Goal: Task Accomplishment & Management: Manage account settings

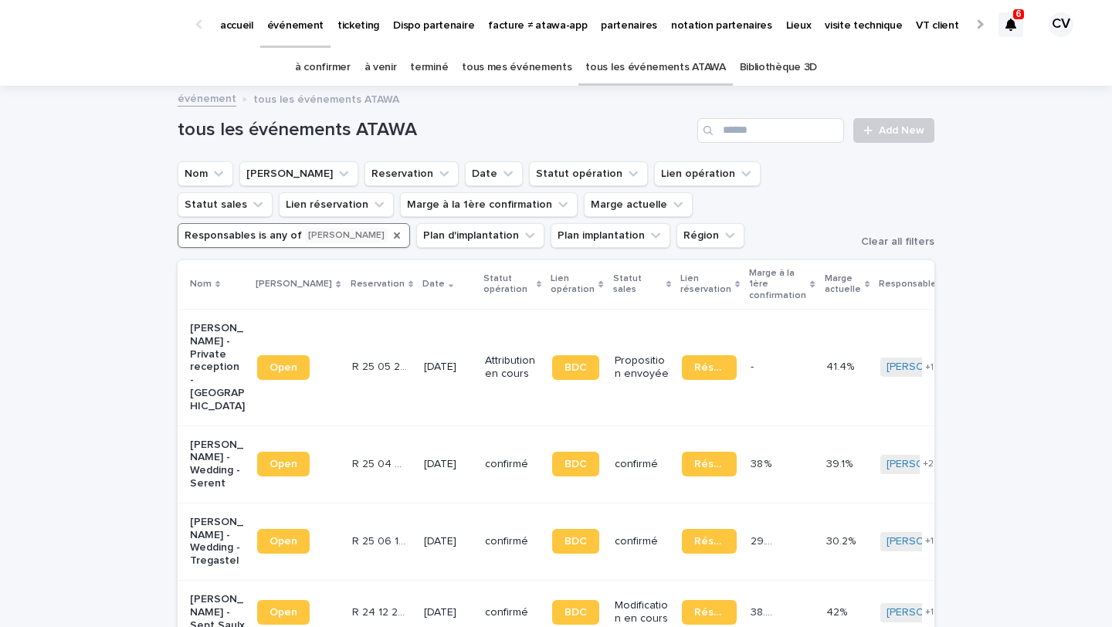
click at [403, 229] on icon "Responsables" at bounding box center [397, 235] width 12 height 12
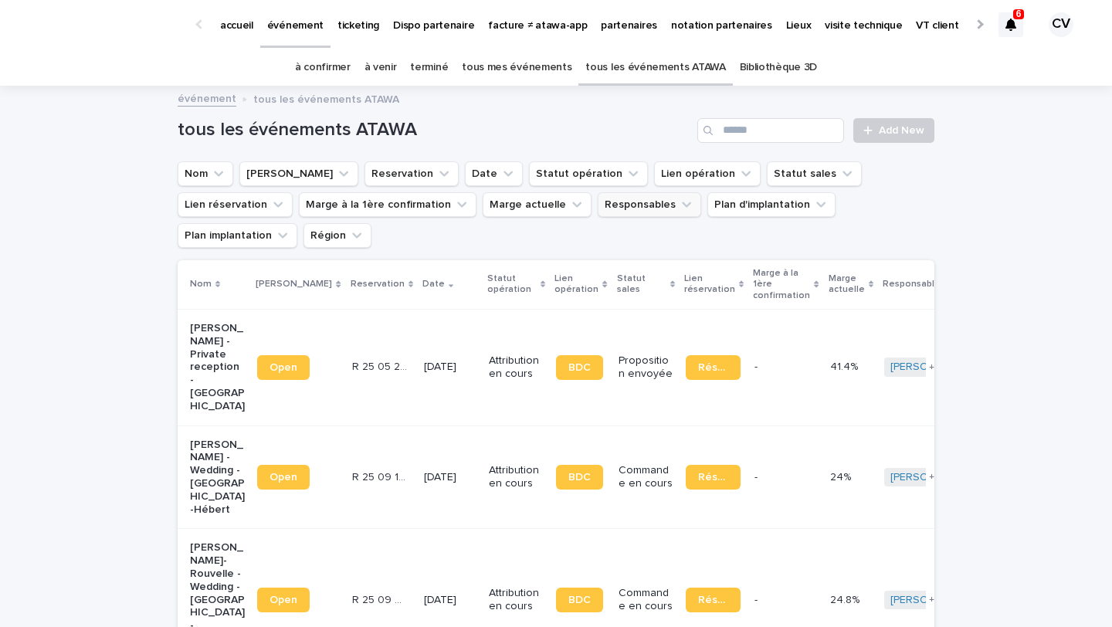
click at [1009, 30] on icon at bounding box center [1010, 25] width 11 height 12
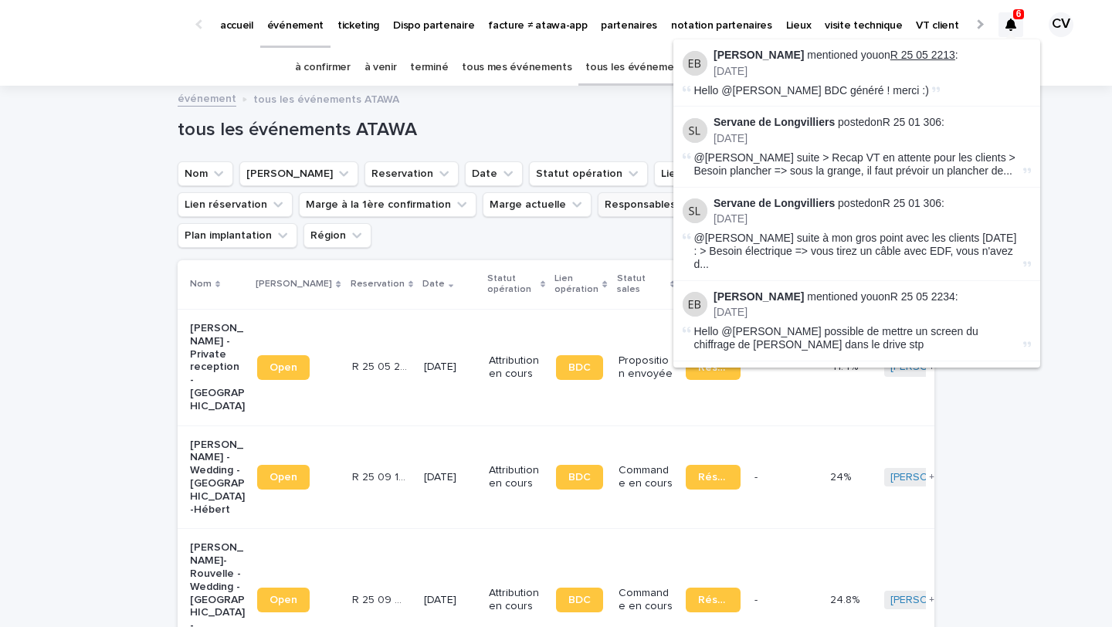
click at [929, 57] on link "R 25 05 2213" at bounding box center [922, 55] width 65 height 12
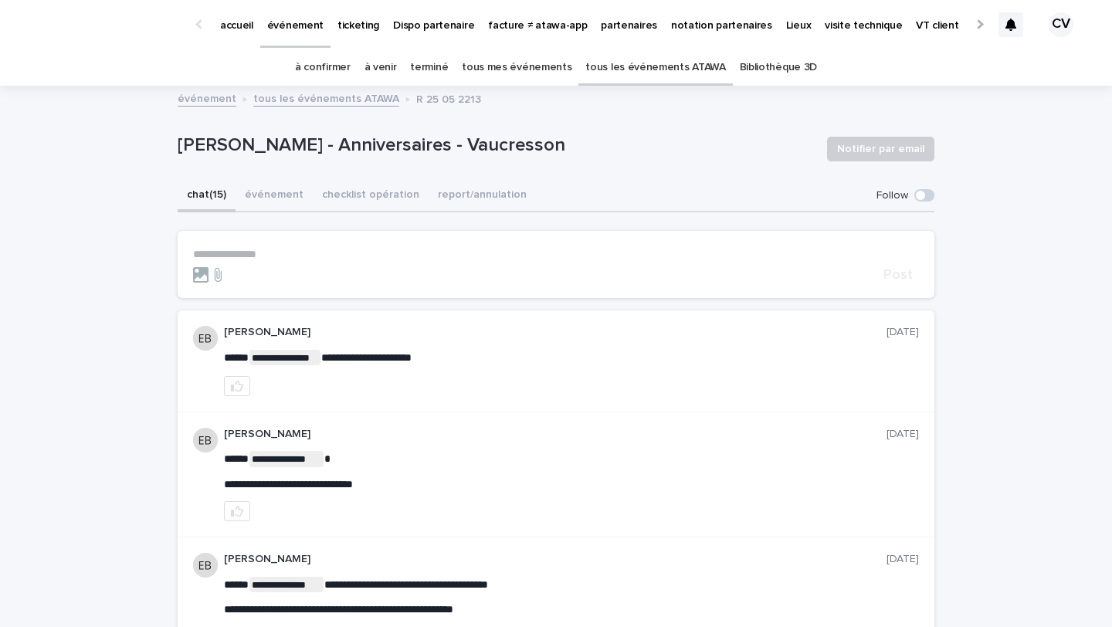
click at [335, 62] on link "à confirmer" at bounding box center [323, 67] width 56 height 36
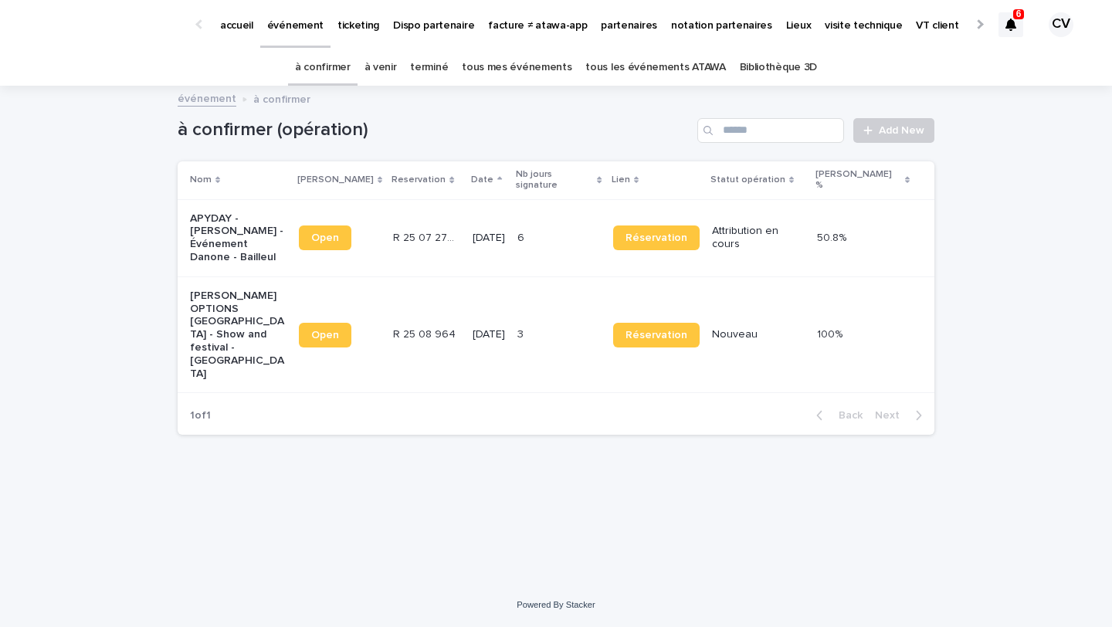
click at [258, 332] on p "[PERSON_NAME] OPTIONS [GEOGRAPHIC_DATA] - Show and festival - [GEOGRAPHIC_DATA]" at bounding box center [238, 335] width 97 height 91
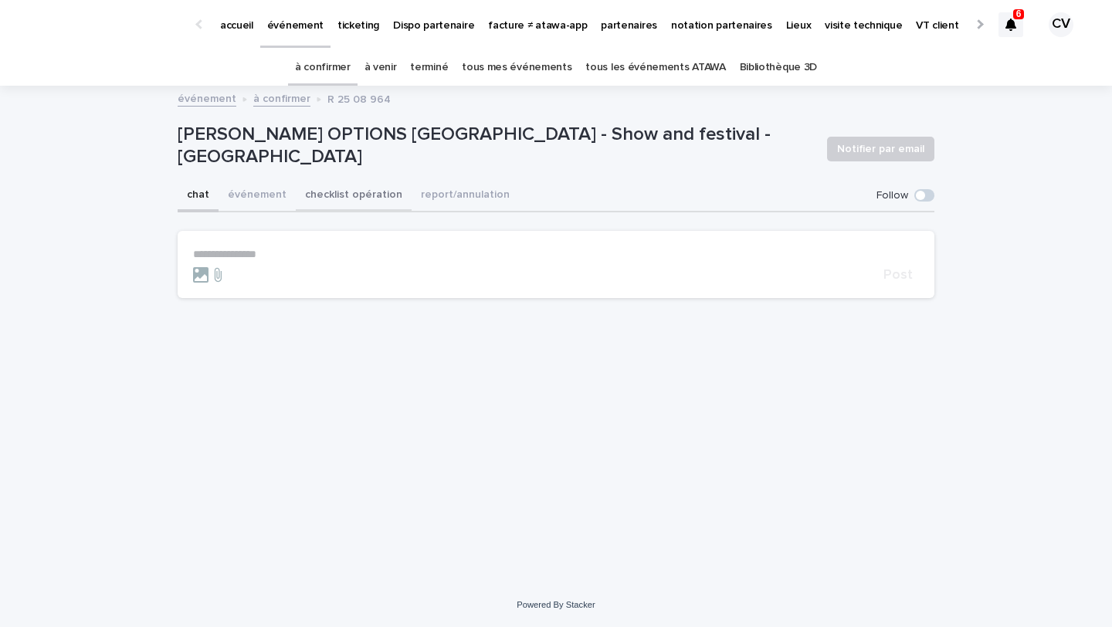
click at [332, 196] on button "checklist opération" at bounding box center [354, 196] width 116 height 32
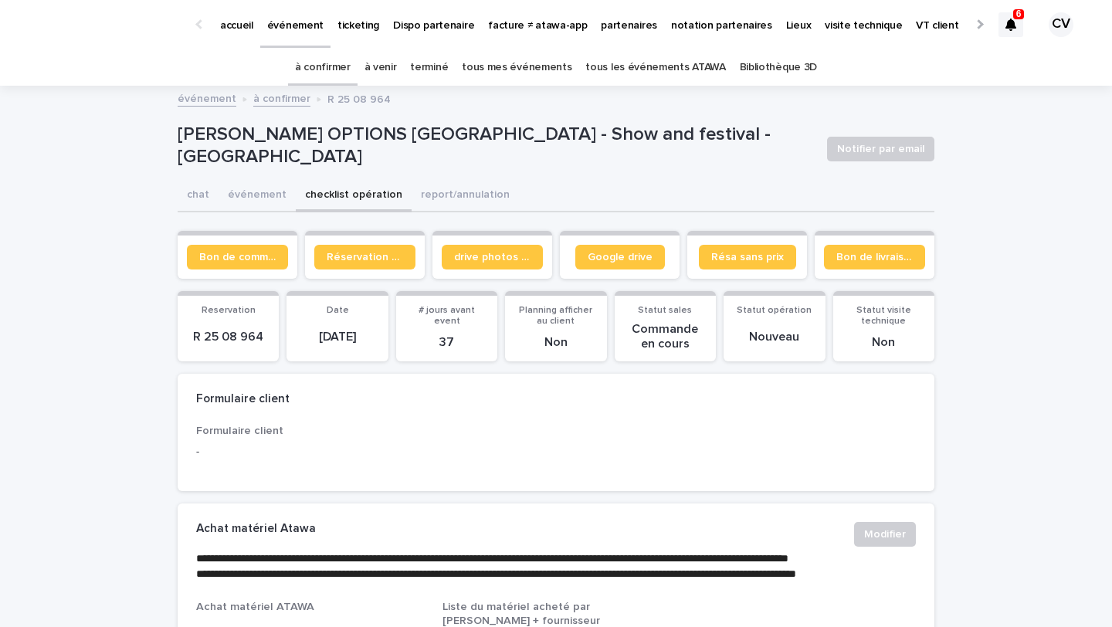
click at [241, 240] on section "Bon de commande" at bounding box center [238, 255] width 120 height 48
click at [233, 250] on link "Bon de commande" at bounding box center [237, 257] width 101 height 25
click at [390, 73] on link "à venir" at bounding box center [380, 67] width 32 height 36
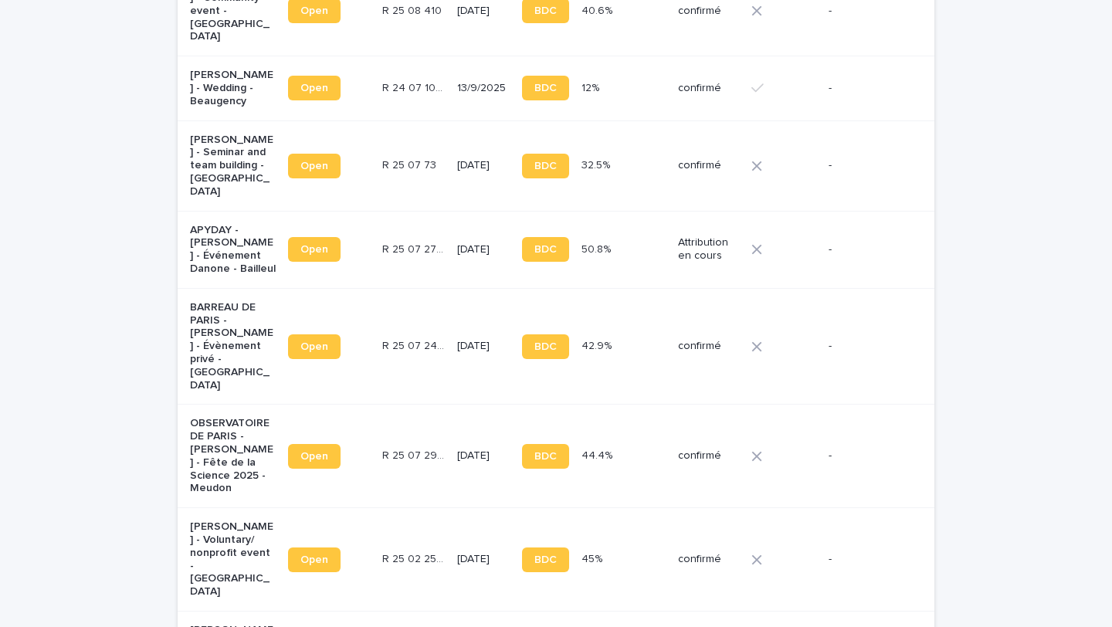
scroll to position [1140, 0]
click at [202, 416] on p "OBSERVATOIRE DE PARIS - [PERSON_NAME] - Fête de la Science 2025 - Meudon" at bounding box center [233, 455] width 86 height 78
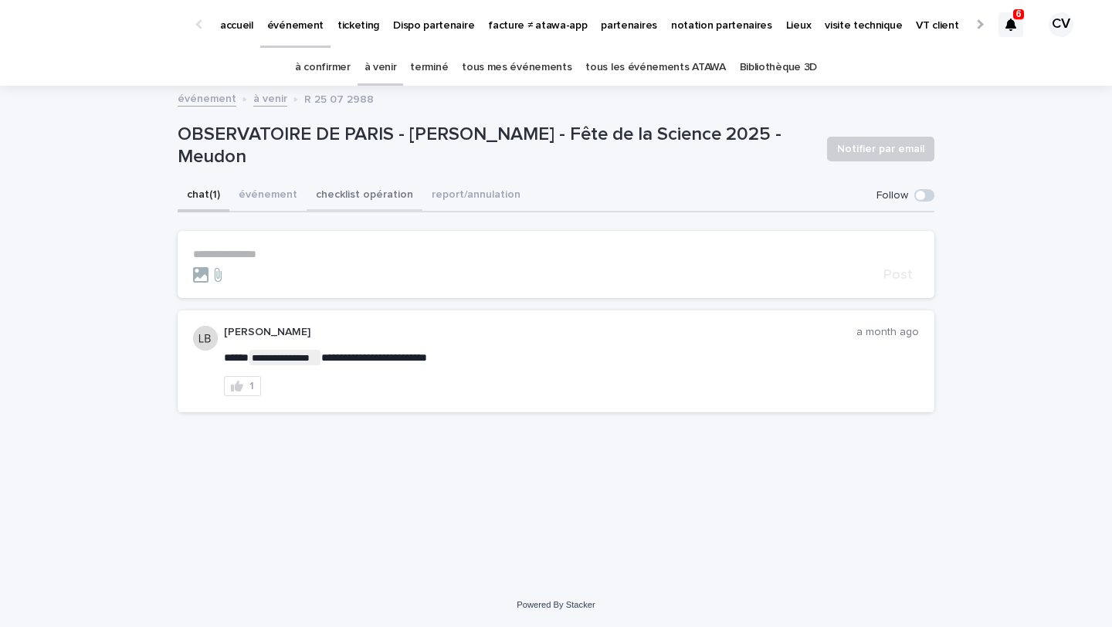
click at [369, 181] on button "checklist opération" at bounding box center [365, 196] width 116 height 32
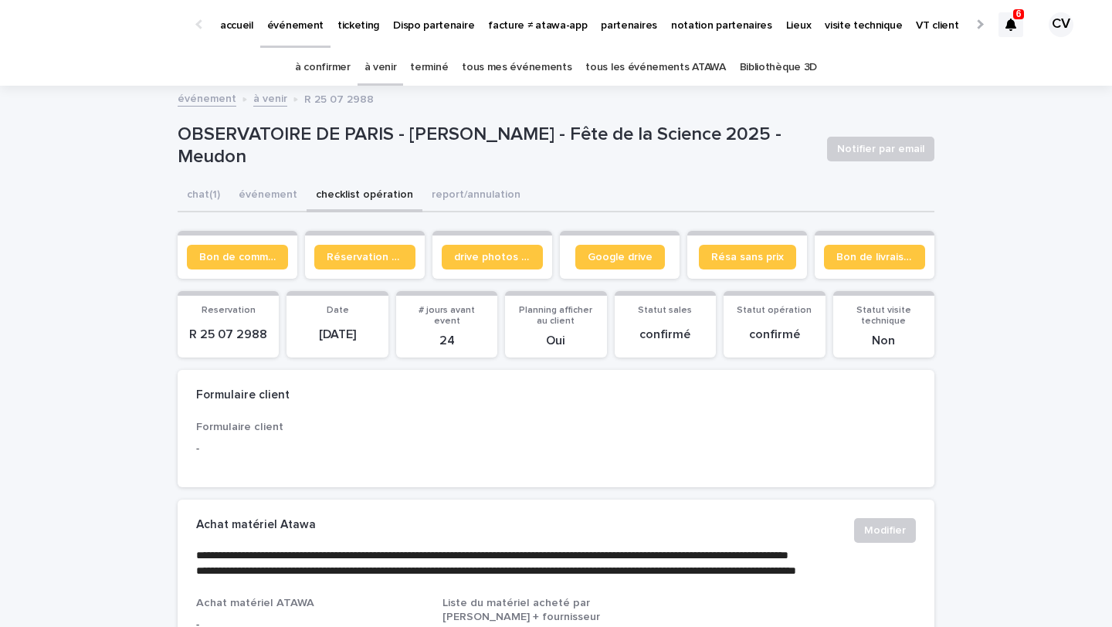
click at [215, 274] on section "Bon de commande" at bounding box center [238, 255] width 120 height 48
click at [217, 252] on span "Bon de commande" at bounding box center [237, 257] width 76 height 11
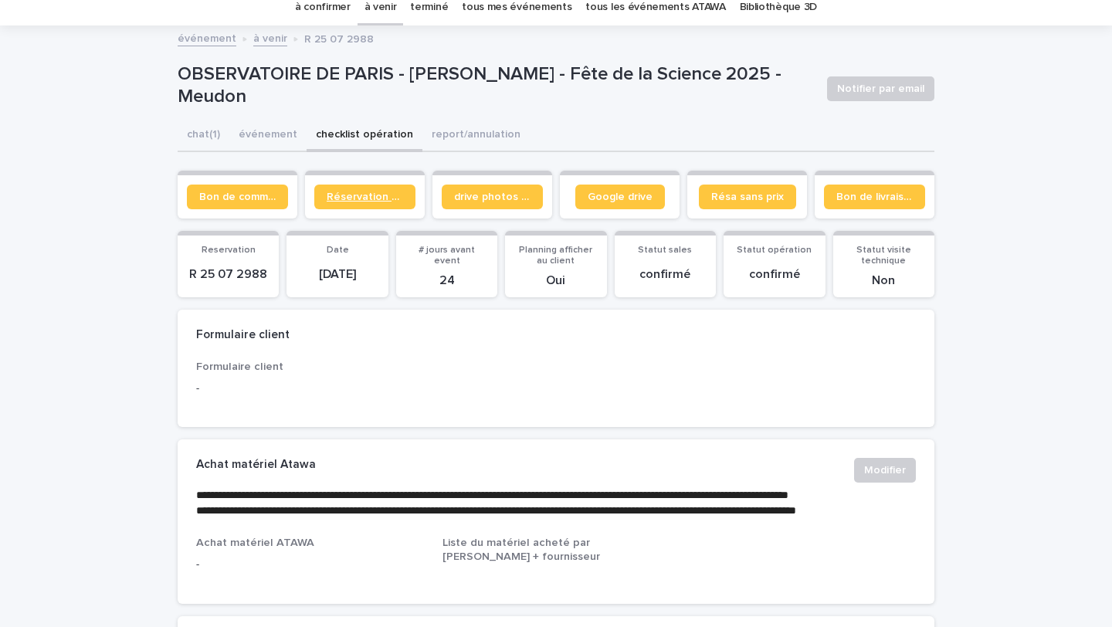
click at [388, 196] on span "Réservation client" at bounding box center [365, 197] width 76 height 11
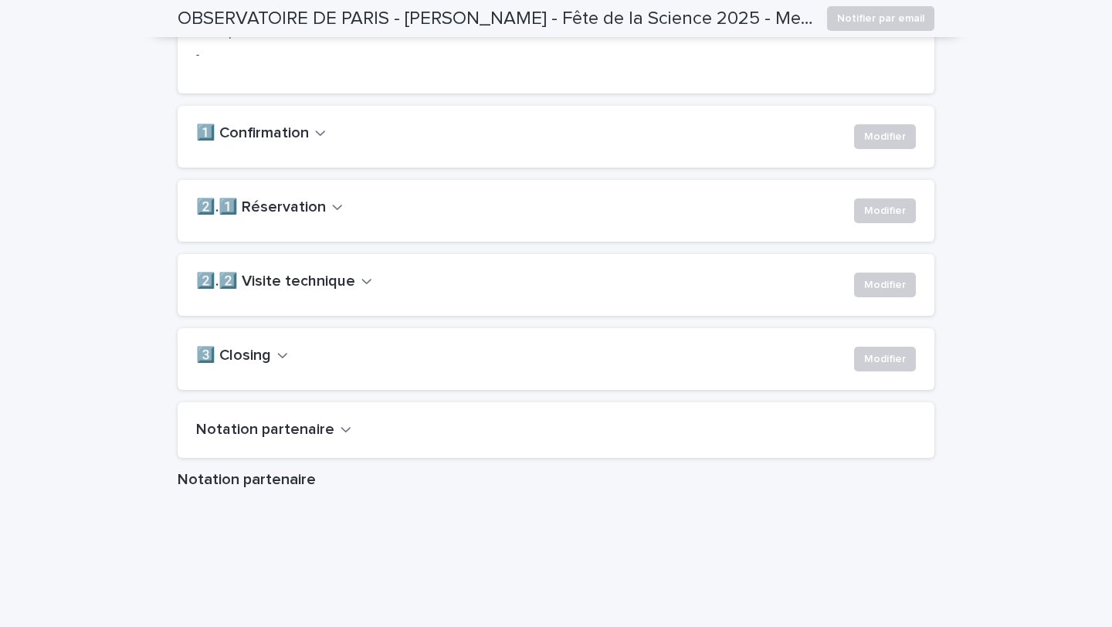
scroll to position [1076, 0]
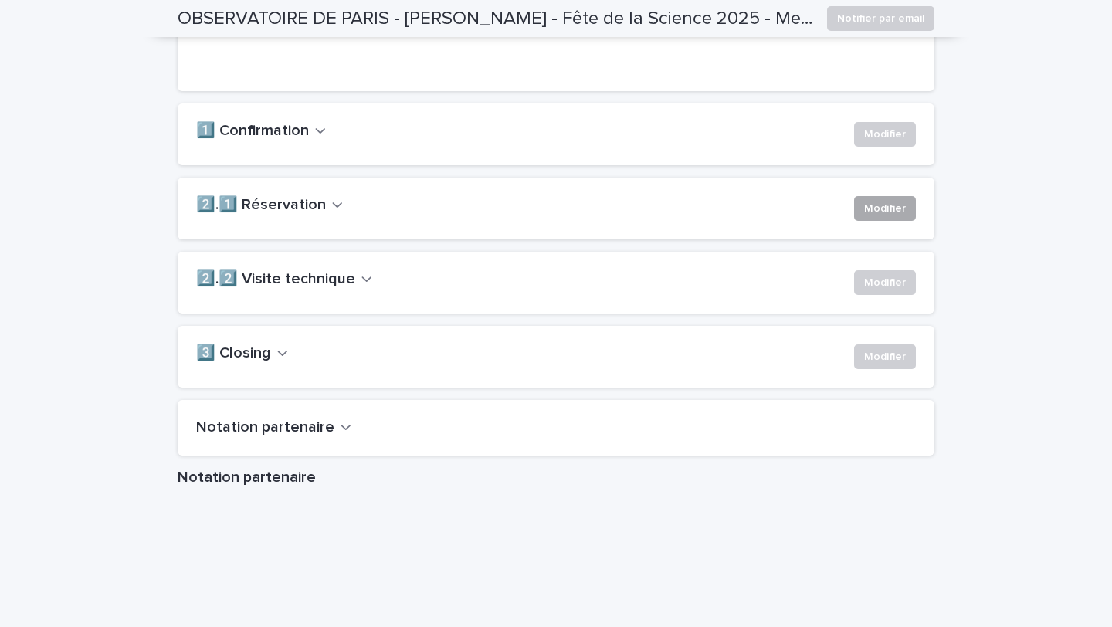
click at [876, 216] on span "Modifier" at bounding box center [885, 208] width 42 height 15
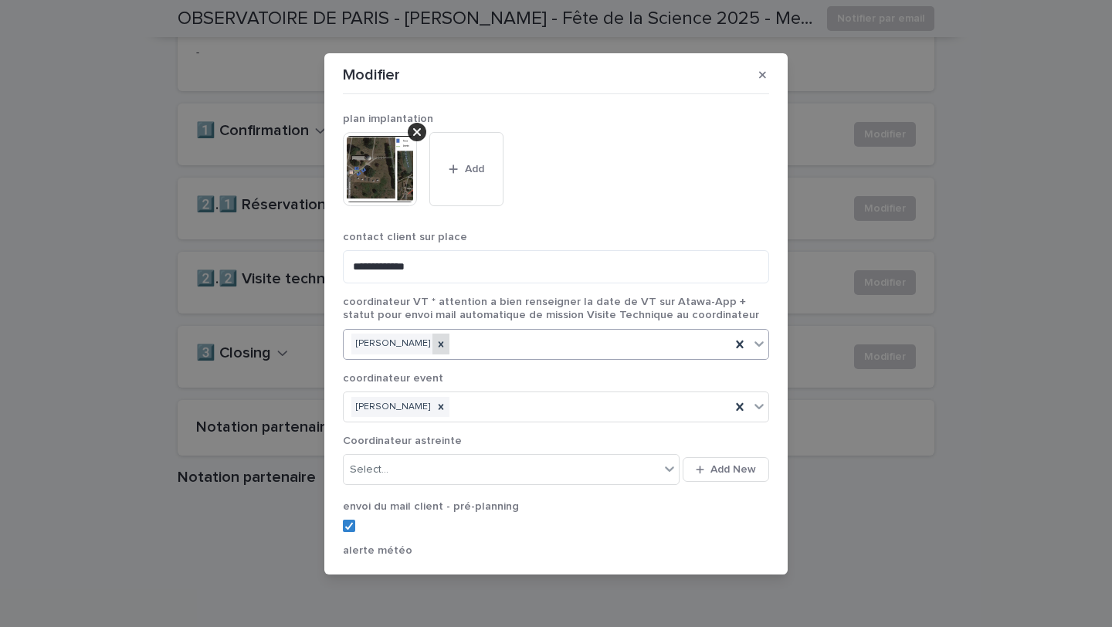
click at [436, 341] on icon at bounding box center [441, 344] width 11 height 11
click at [436, 410] on icon at bounding box center [441, 407] width 11 height 11
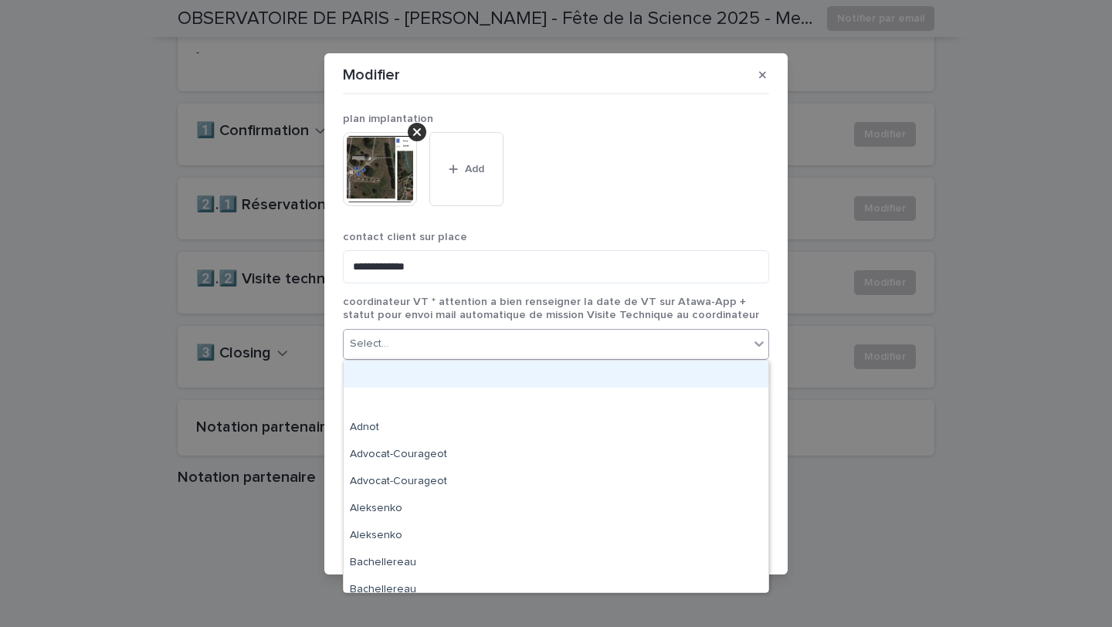
click at [395, 351] on div "Select..." at bounding box center [546, 343] width 405 height 25
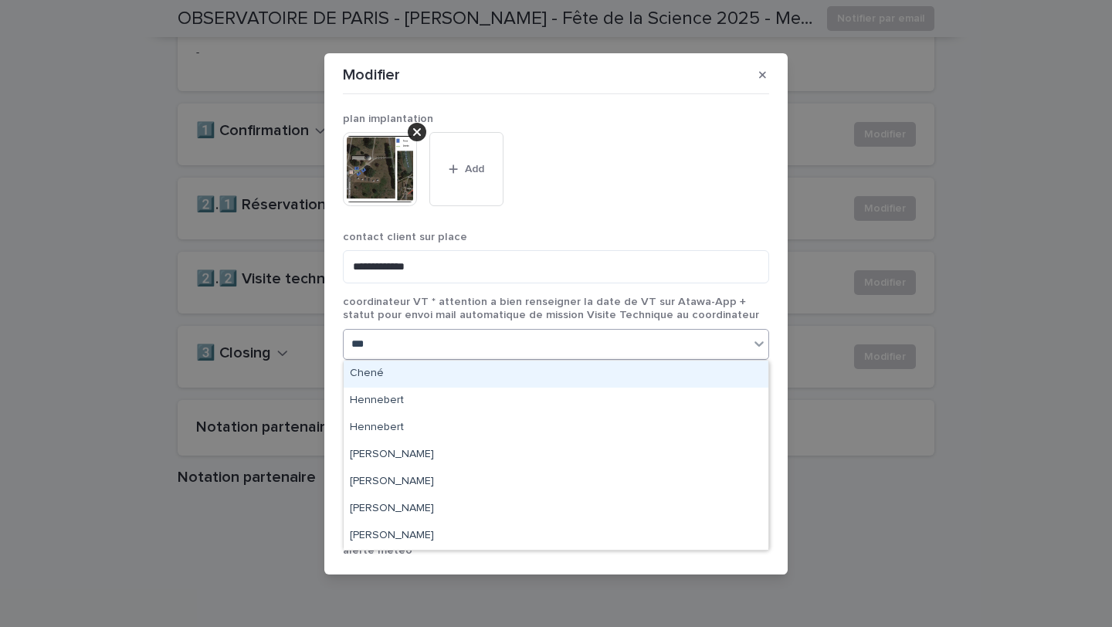
type input "****"
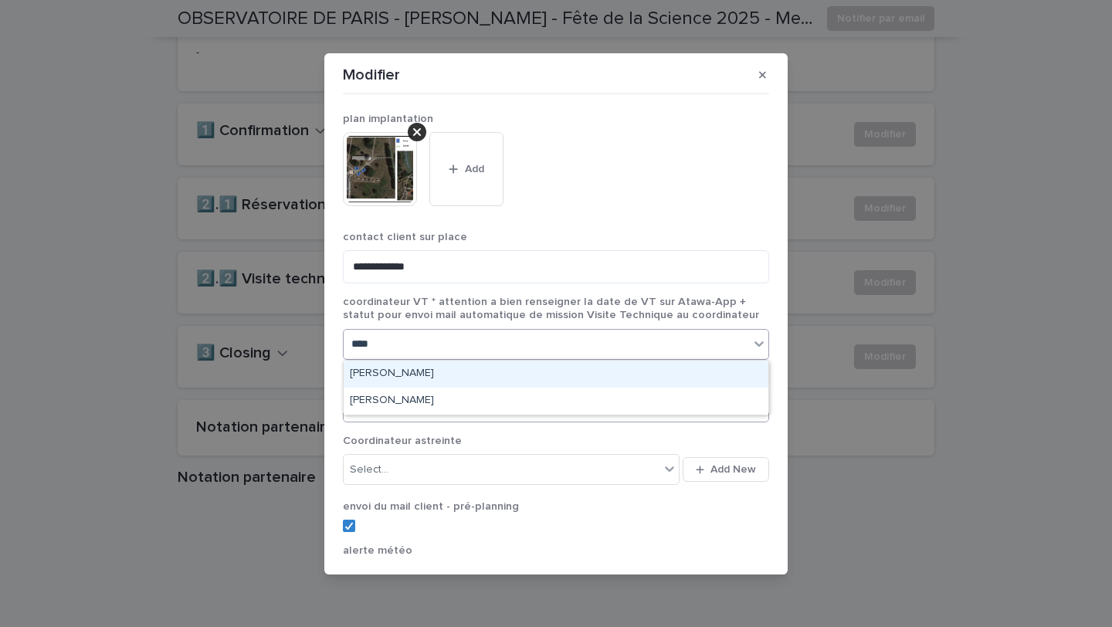
click at [387, 368] on div "[PERSON_NAME]" at bounding box center [556, 374] width 425 height 27
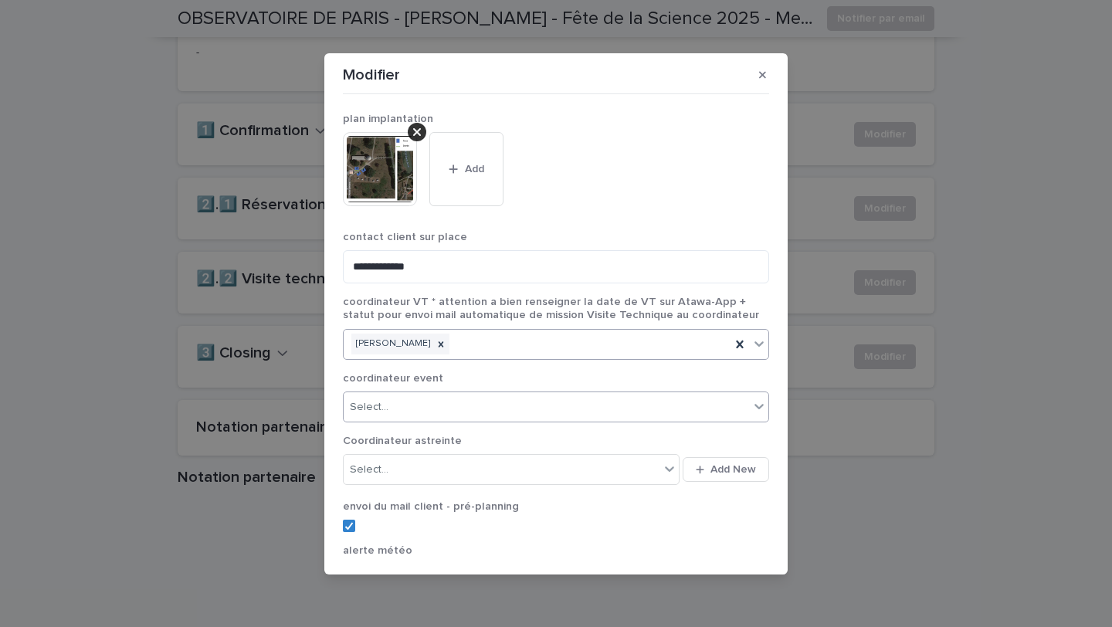
click at [379, 404] on div "Select..." at bounding box center [369, 407] width 39 height 16
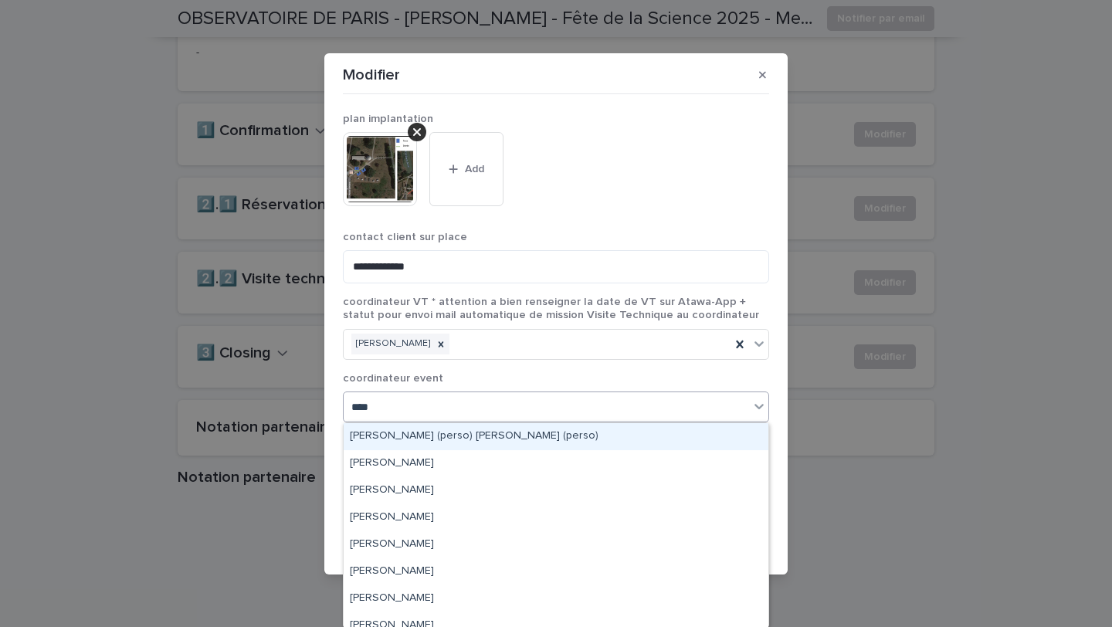
type input "*****"
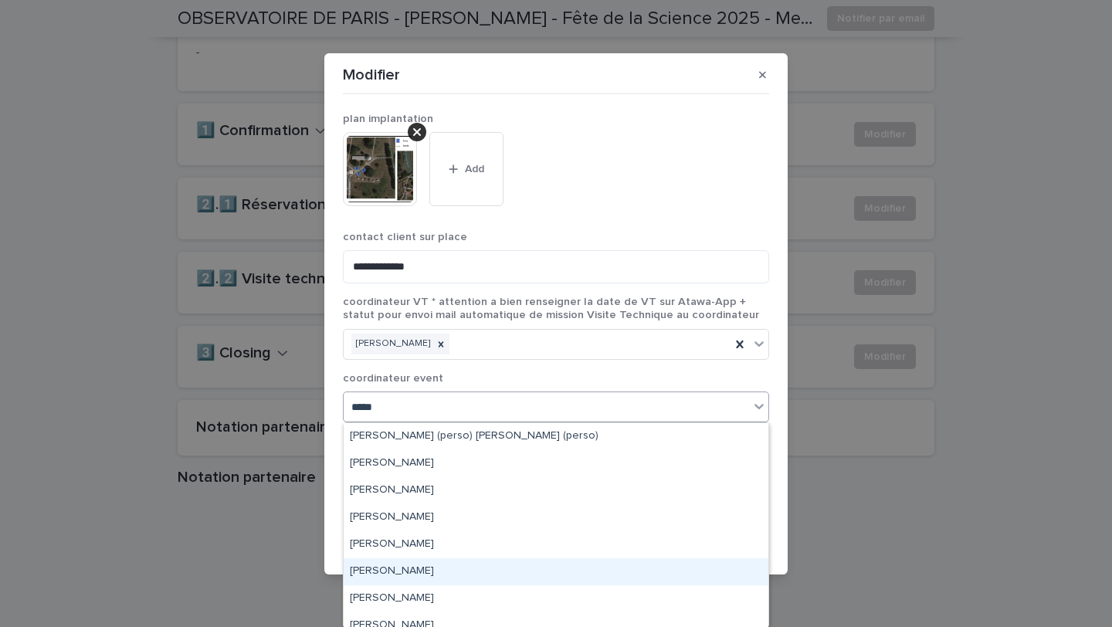
scroll to position [12, 0]
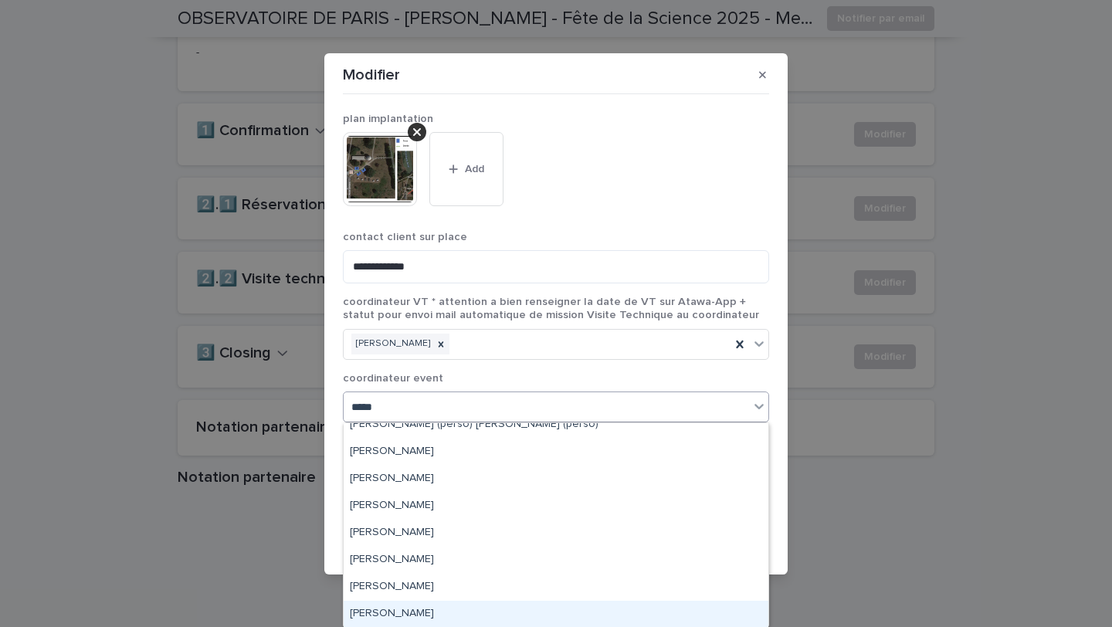
click at [448, 608] on div "[PERSON_NAME]" at bounding box center [556, 614] width 425 height 27
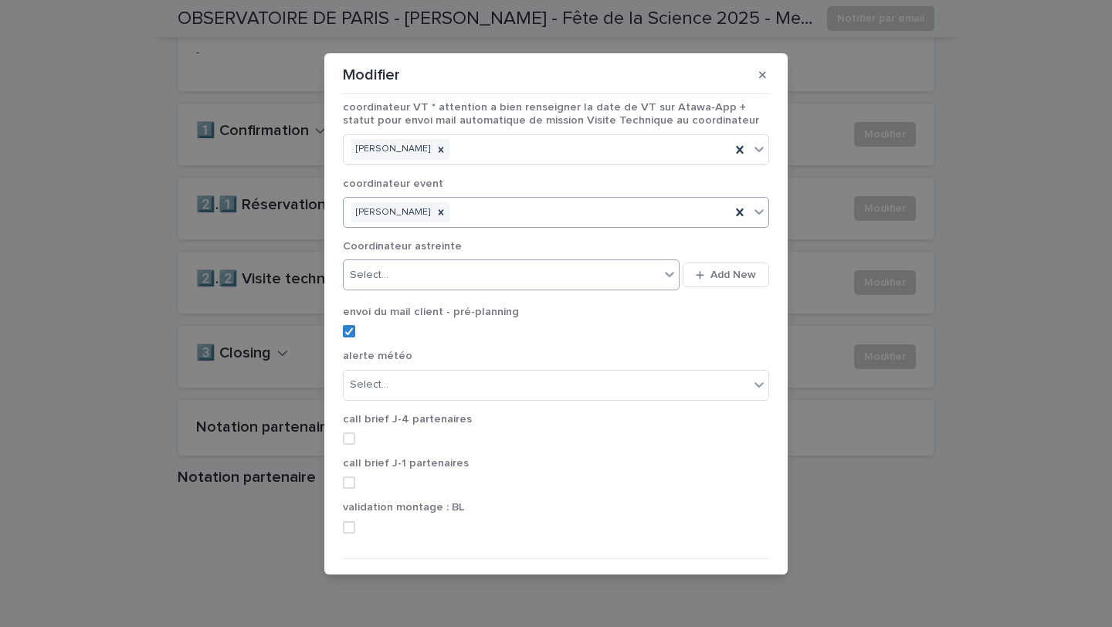
scroll to position [231, 0]
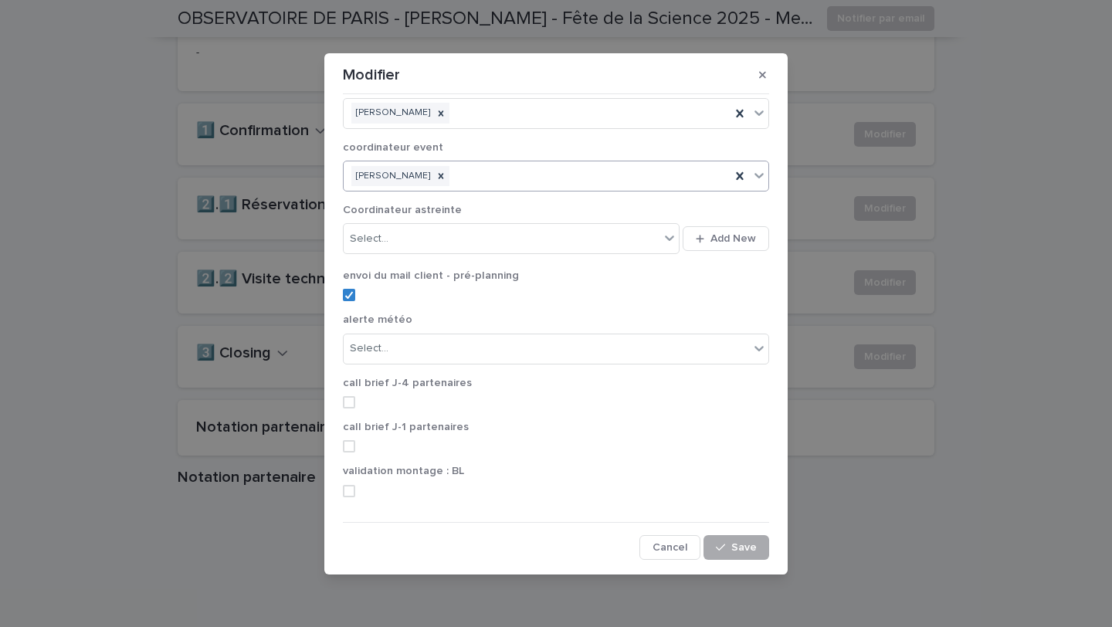
click at [729, 542] on div "button" at bounding box center [723, 547] width 15 height 11
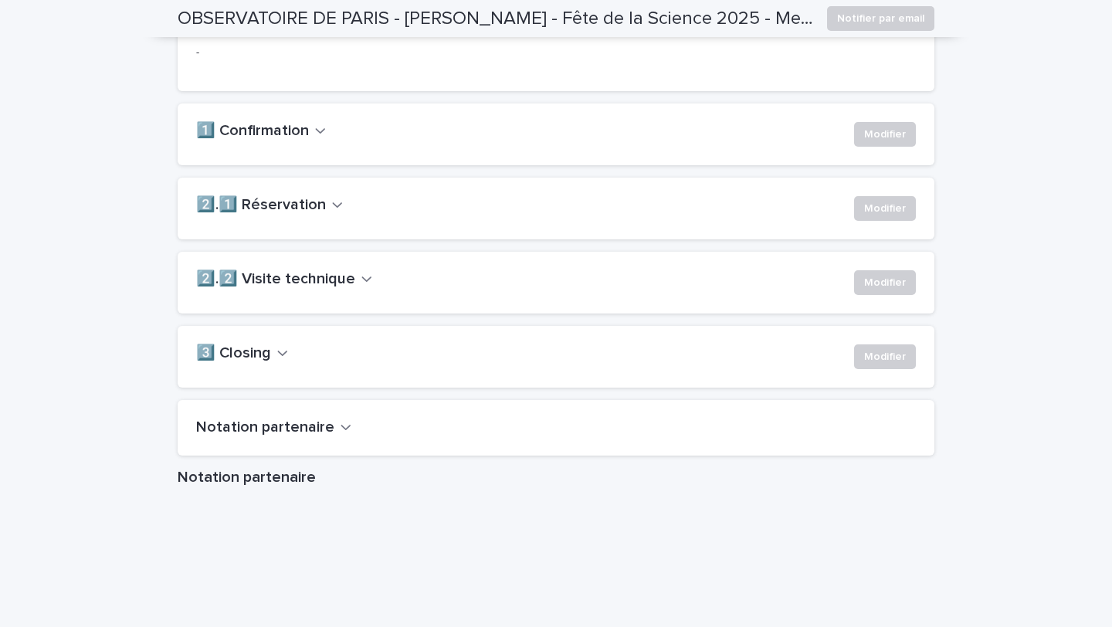
scroll to position [0, 0]
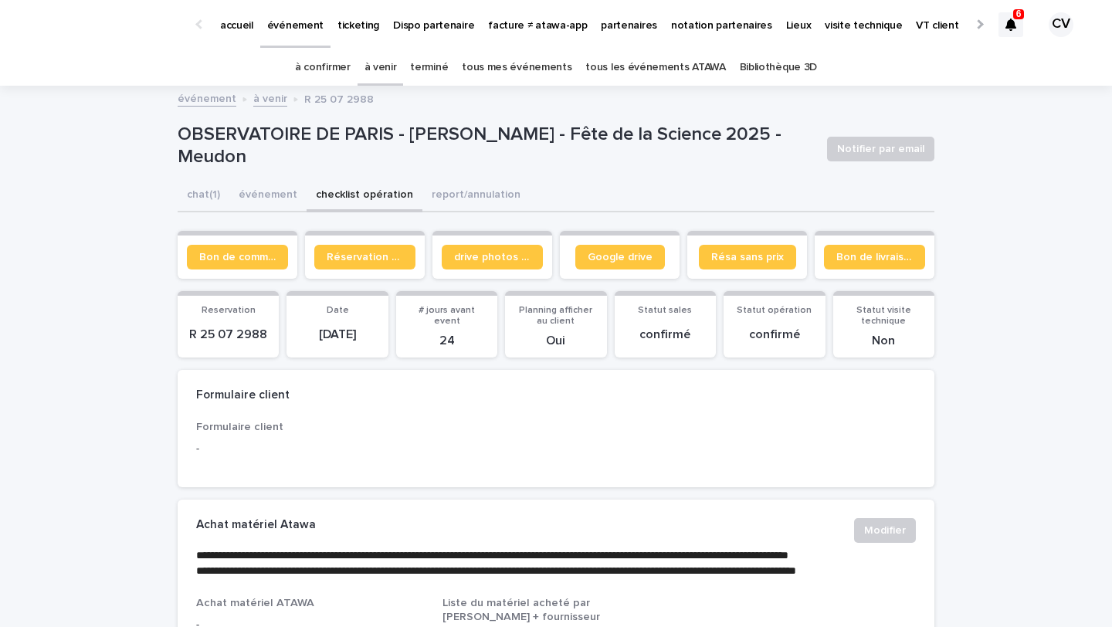
drag, startPoint x: 266, startPoint y: 154, endPoint x: 159, endPoint y: 135, distance: 108.3
copy p "OBSERVATOIRE DE PARIS - [PERSON_NAME] - Fête de la Science 2025 - Meudon"
click at [256, 188] on button "événement" at bounding box center [267, 196] width 77 height 32
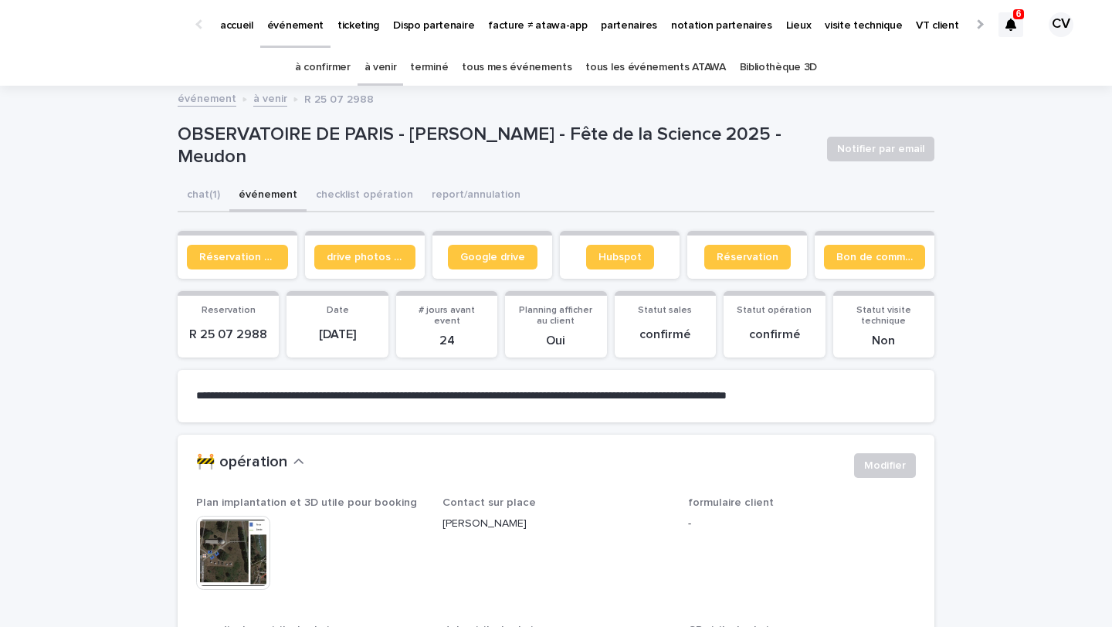
click at [499, 59] on link "tous mes événements" at bounding box center [517, 67] width 110 height 36
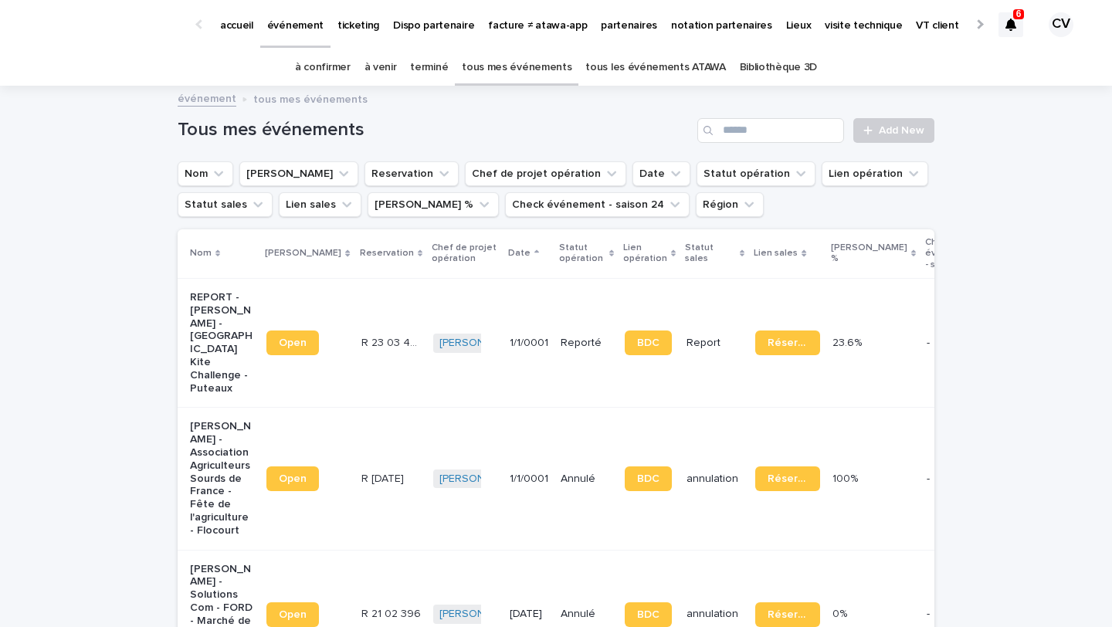
click at [397, 63] on link "à venir" at bounding box center [380, 67] width 32 height 36
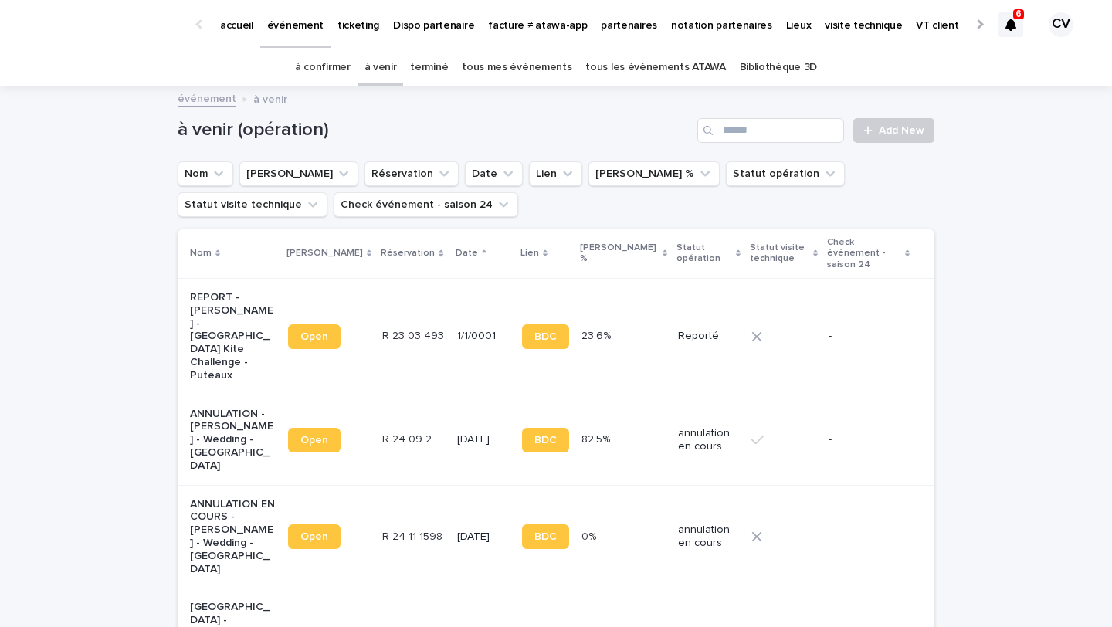
click at [1005, 27] on icon at bounding box center [1010, 25] width 11 height 12
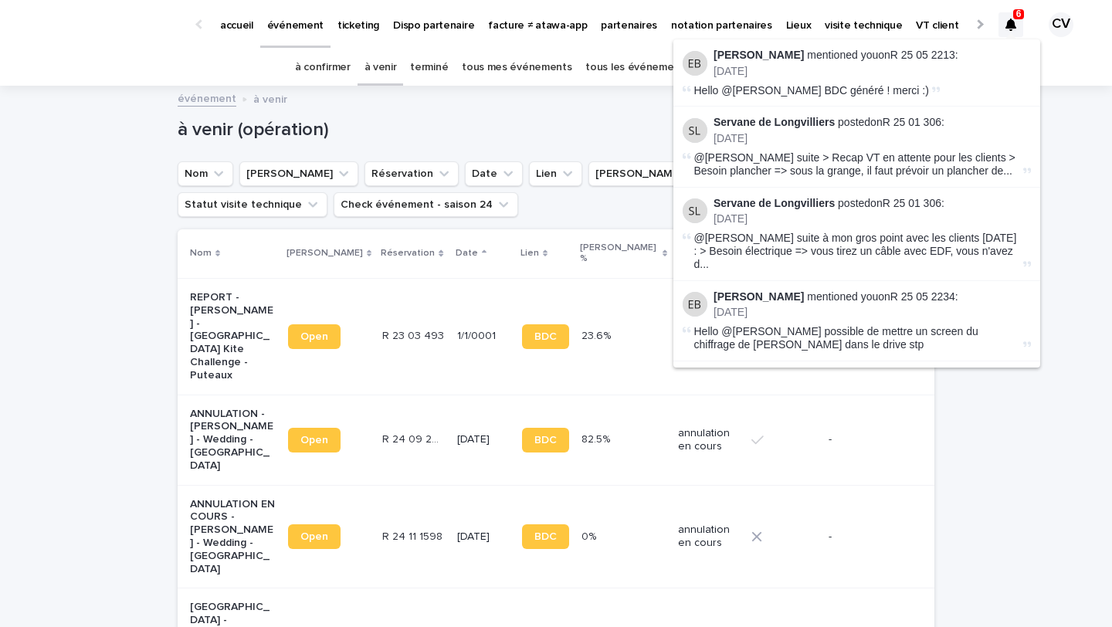
click at [350, 93] on div "événement à venir" at bounding box center [556, 100] width 772 height 22
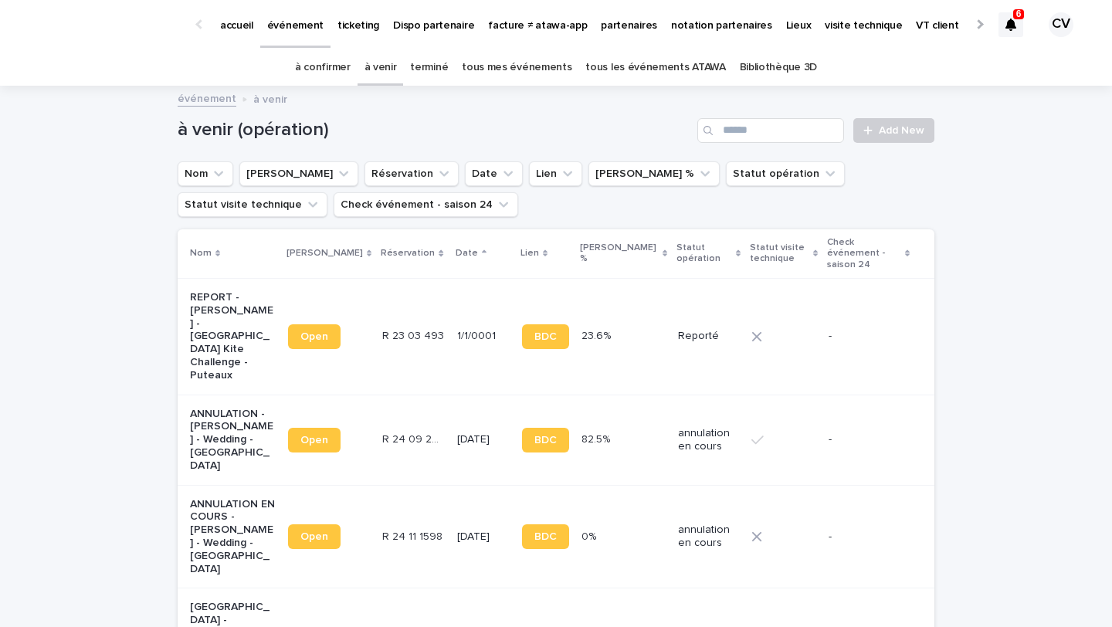
click at [333, 76] on link "à confirmer" at bounding box center [323, 67] width 56 height 36
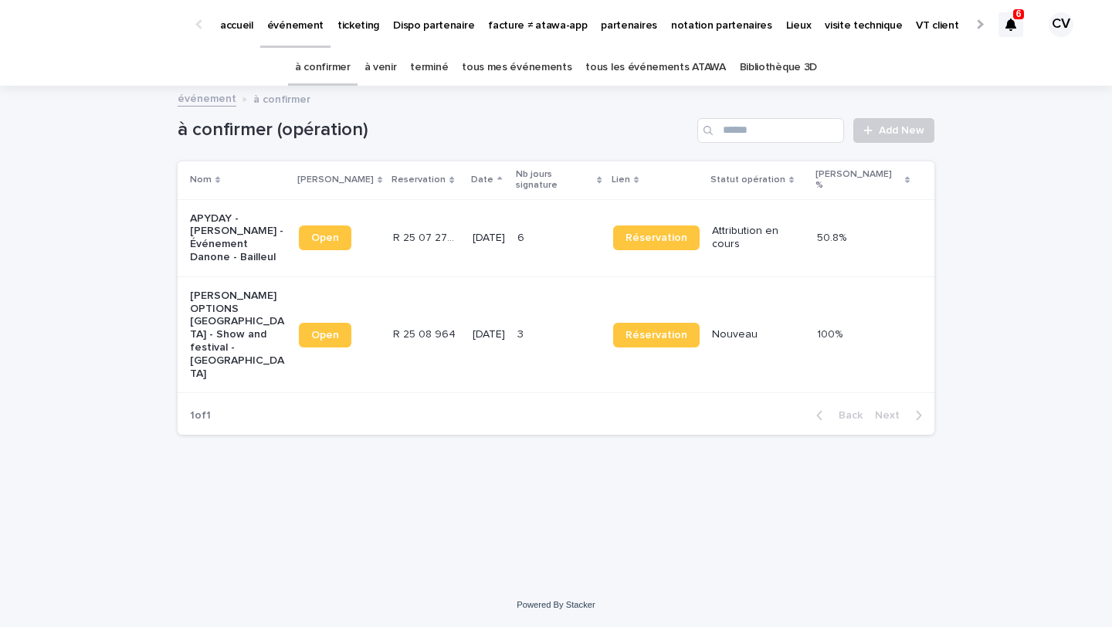
click at [242, 308] on p "[PERSON_NAME] OPTIONS [GEOGRAPHIC_DATA] - Show and festival - [GEOGRAPHIC_DATA]" at bounding box center [238, 335] width 97 height 91
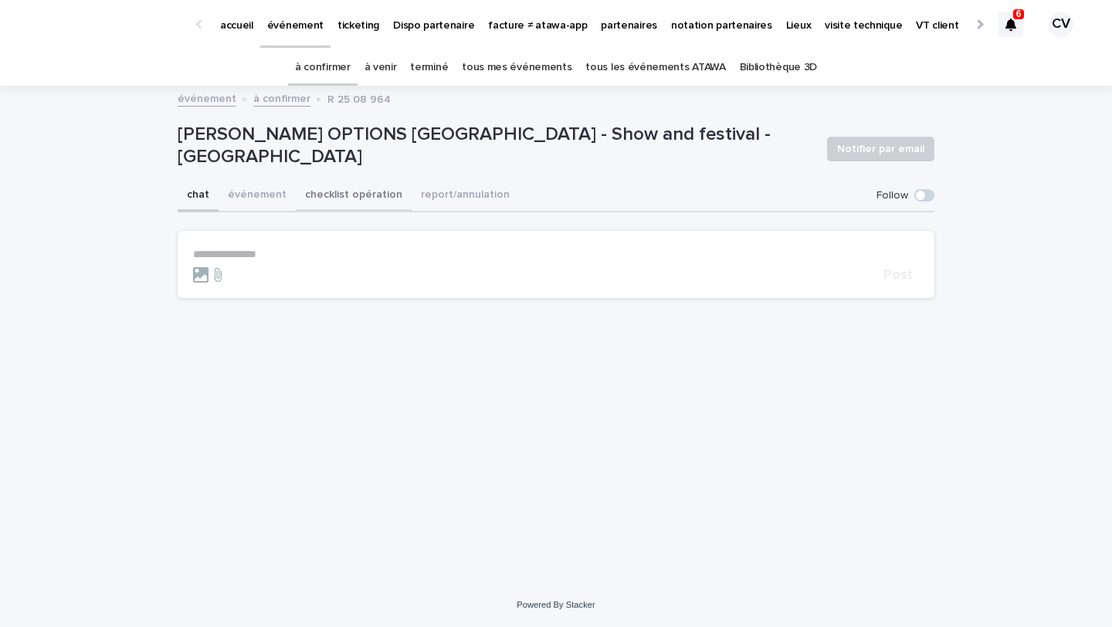
click at [334, 192] on button "checklist opération" at bounding box center [354, 196] width 116 height 32
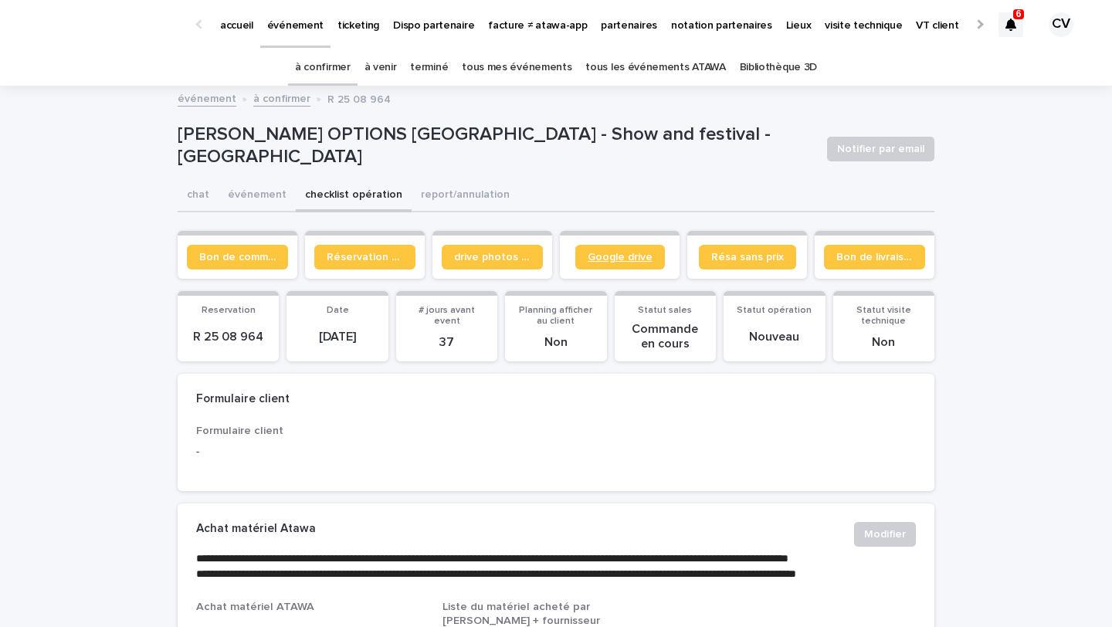
click at [625, 258] on span "Google drive" at bounding box center [620, 257] width 65 height 11
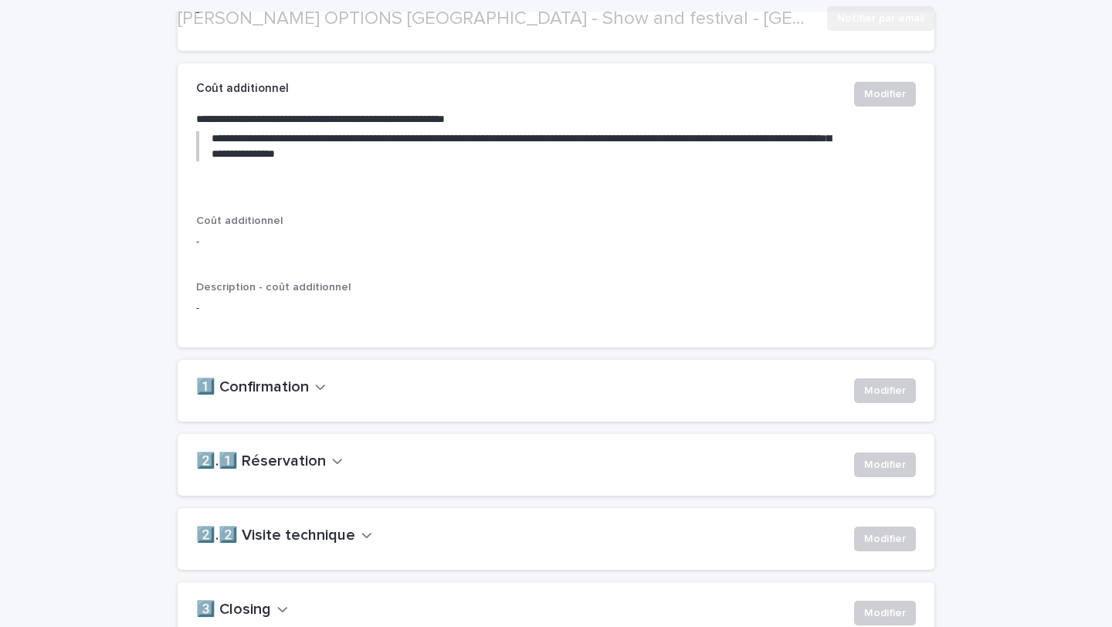
scroll to position [830, 0]
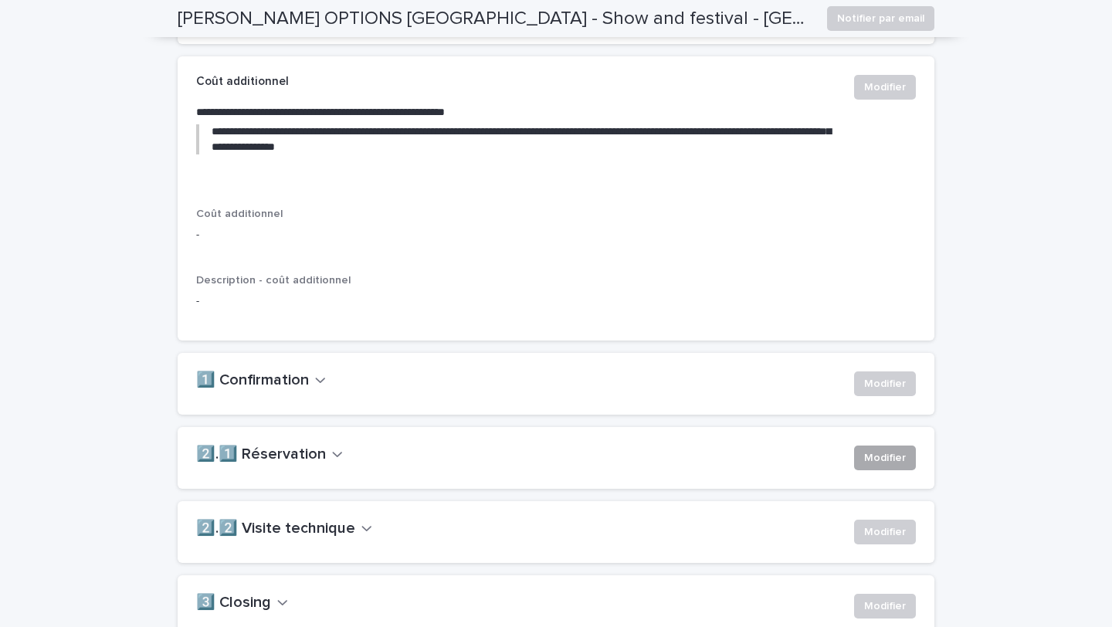
click at [881, 466] on span "Modifier" at bounding box center [885, 457] width 42 height 15
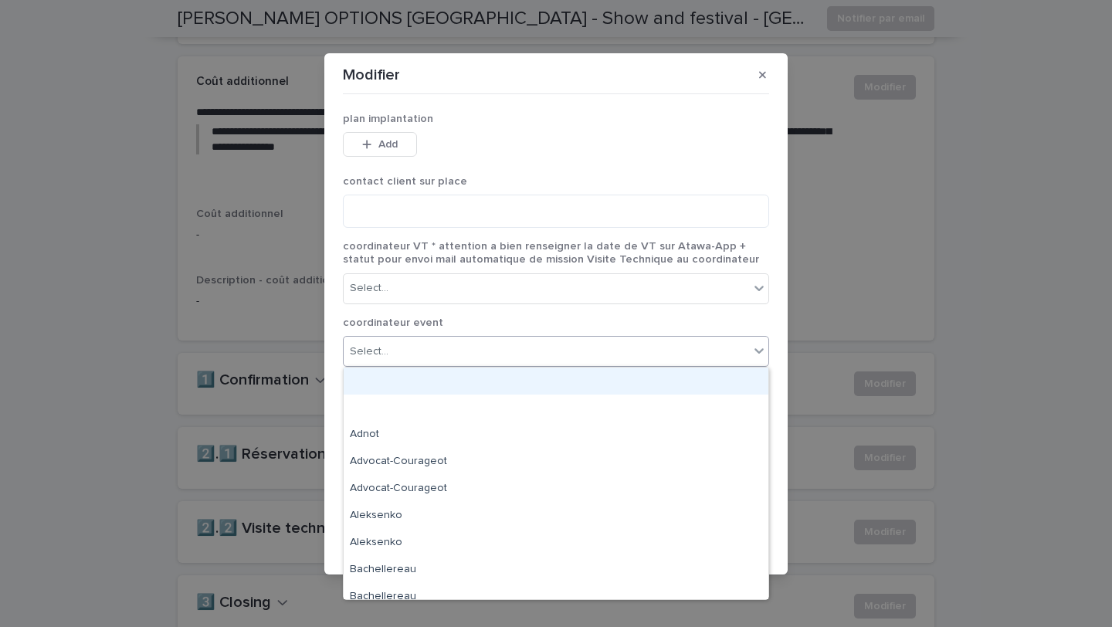
click at [400, 358] on div "Select..." at bounding box center [546, 351] width 405 height 25
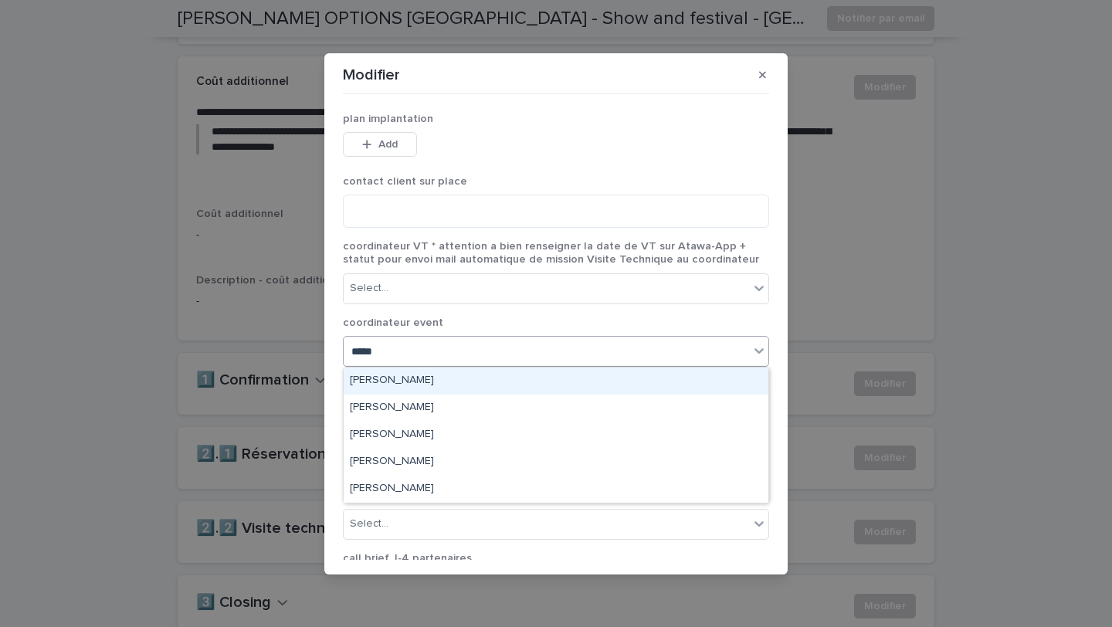
type input "******"
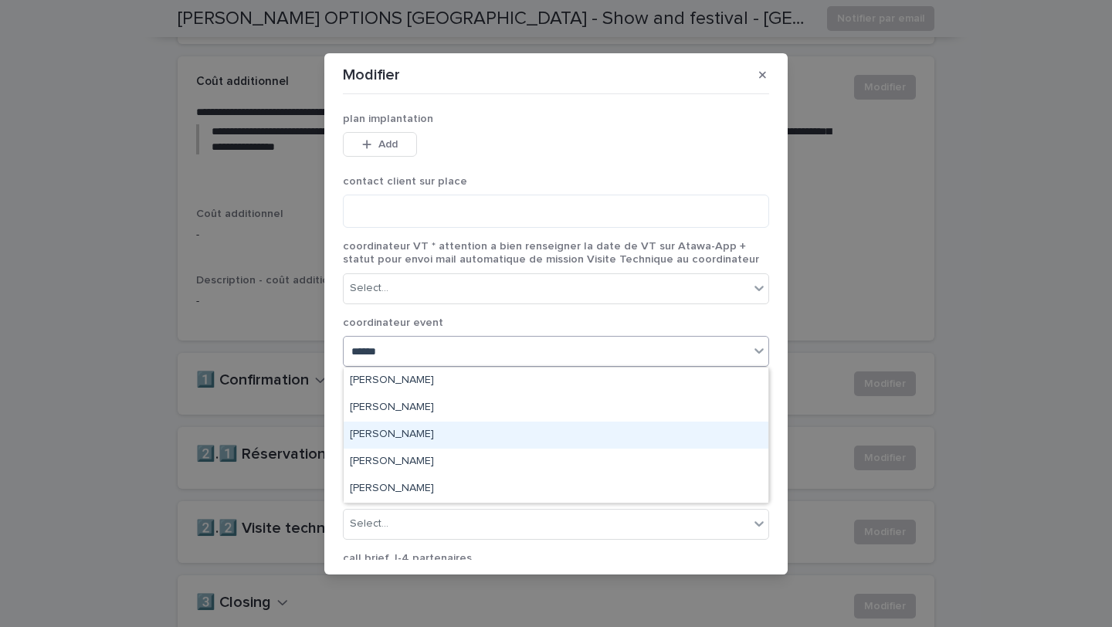
click at [436, 431] on div "[PERSON_NAME]" at bounding box center [556, 435] width 425 height 27
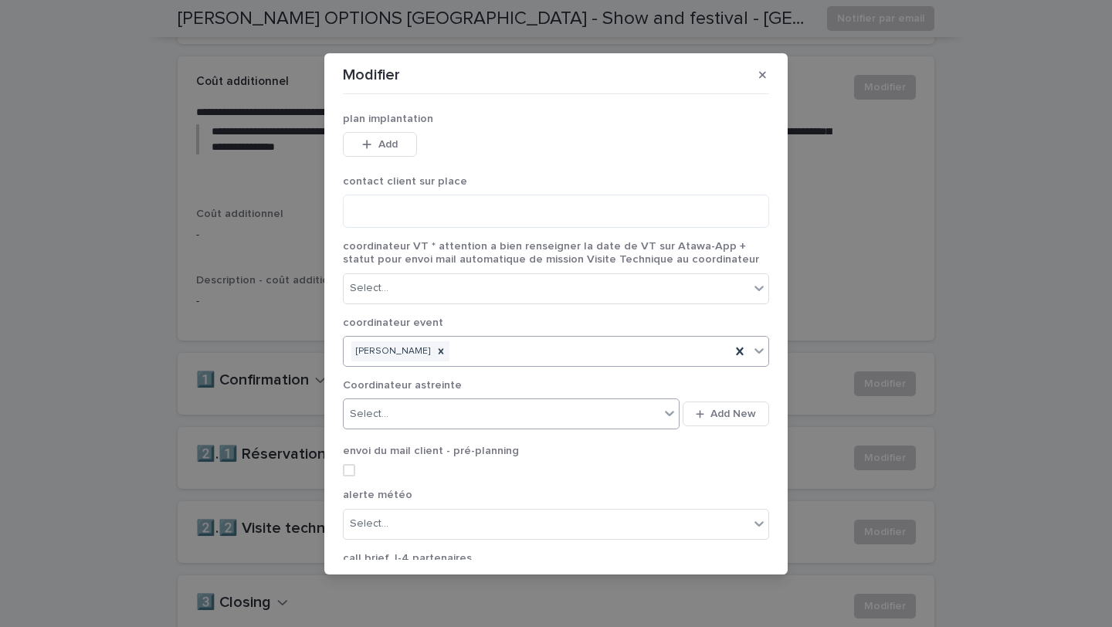
click at [418, 417] on div "Select..." at bounding box center [502, 414] width 316 height 25
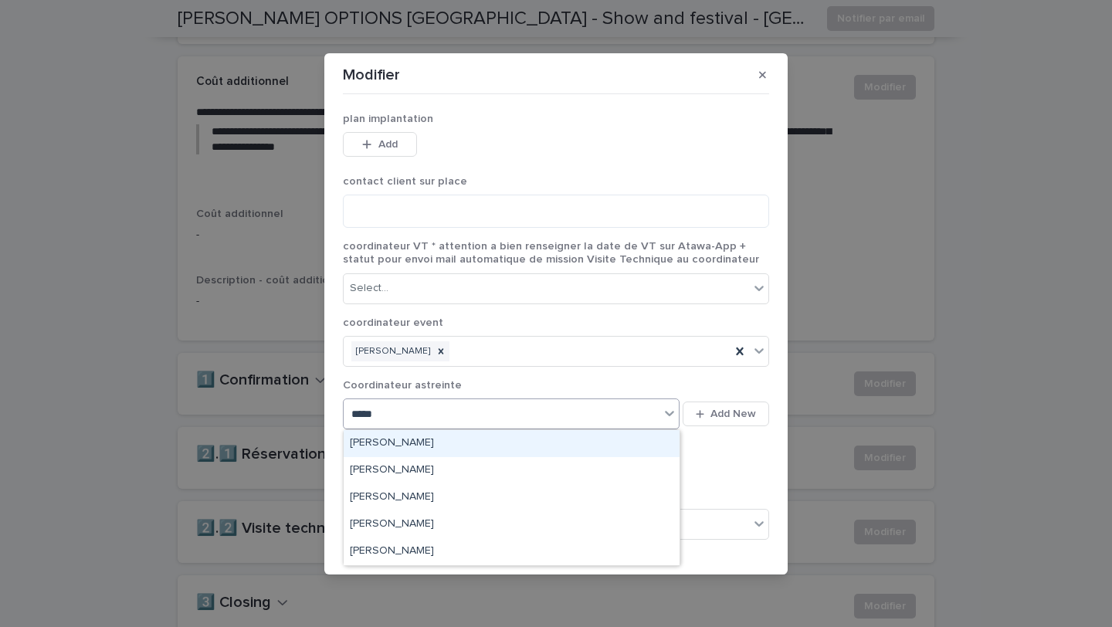
type input "******"
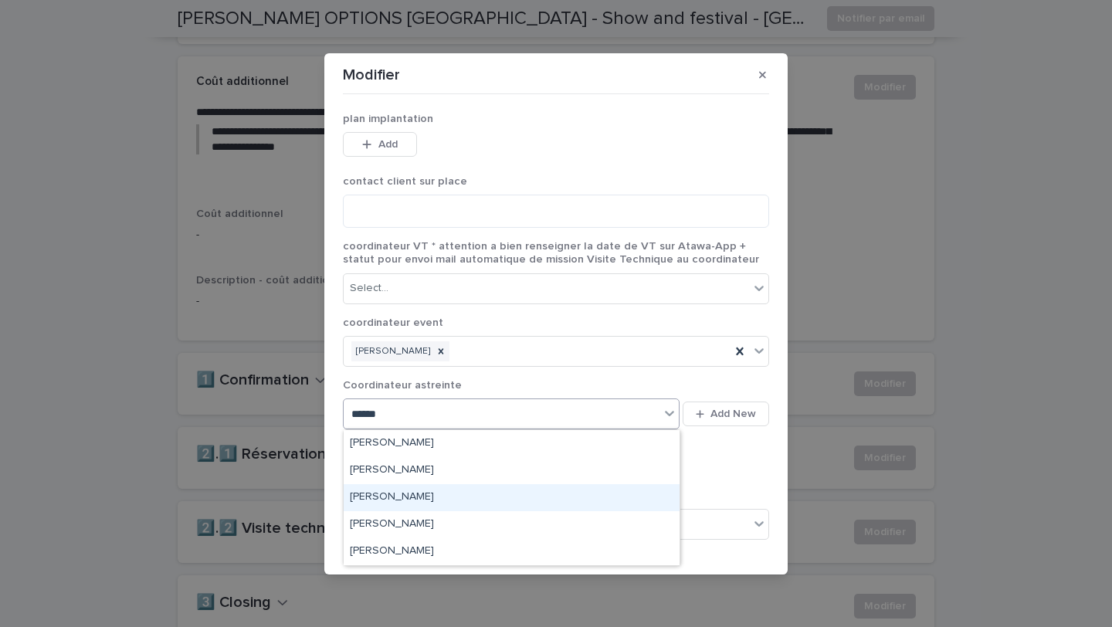
click at [420, 498] on div "[PERSON_NAME]" at bounding box center [512, 497] width 336 height 27
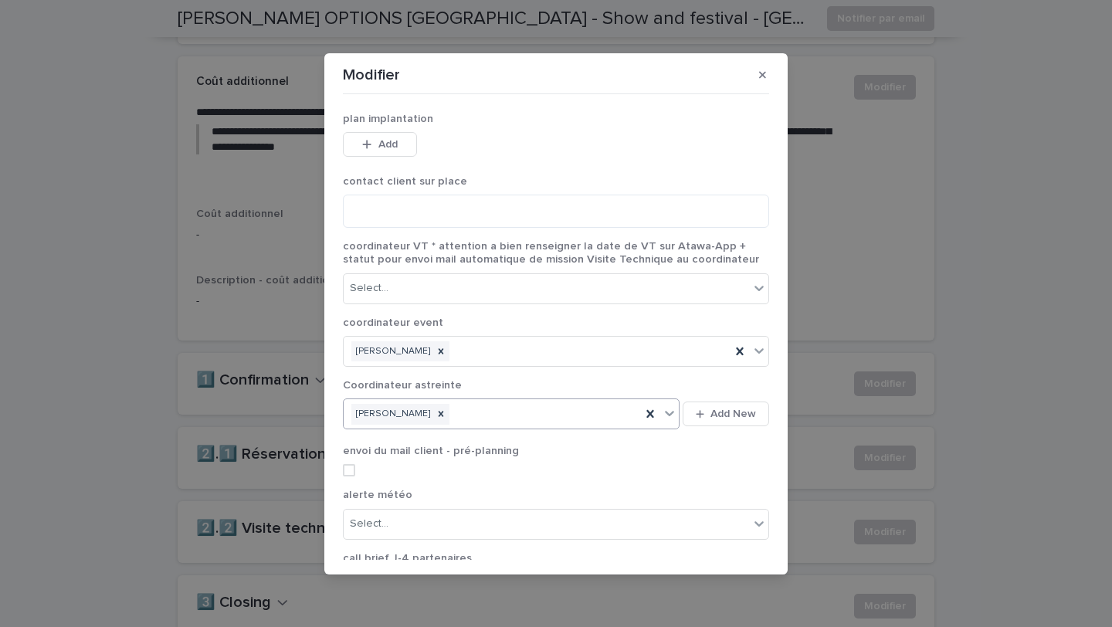
scroll to position [175, 0]
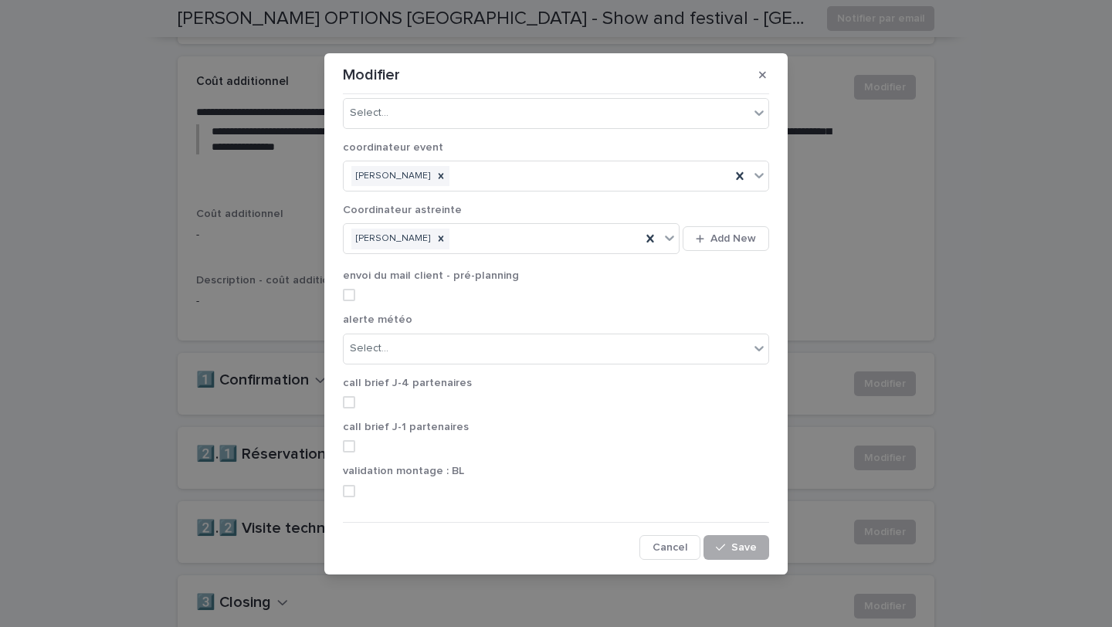
click at [730, 544] on div "button" at bounding box center [723, 547] width 15 height 11
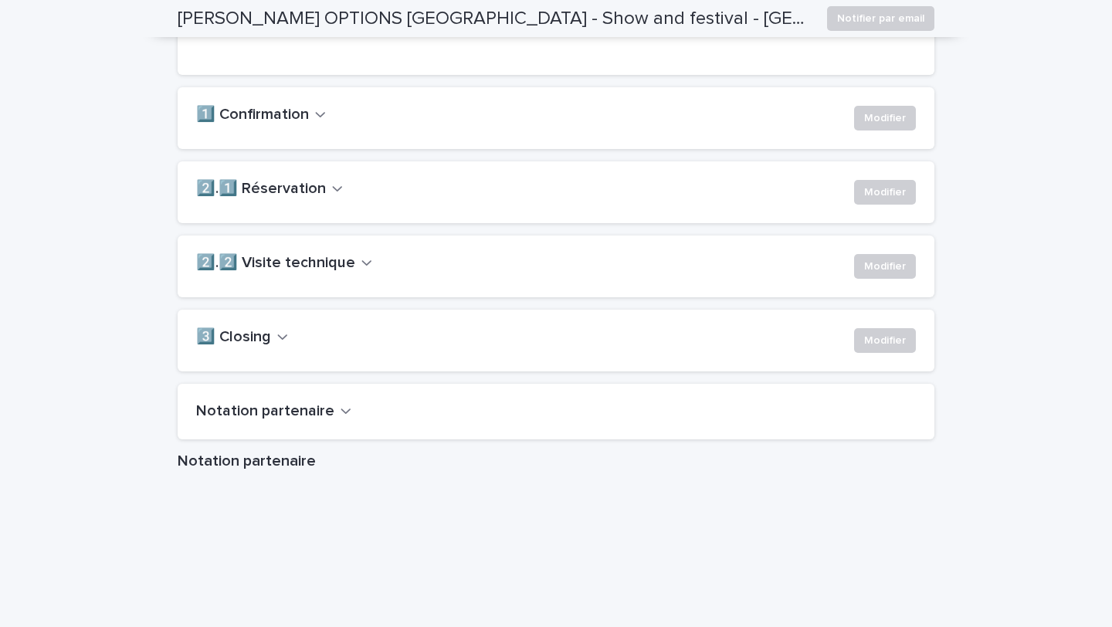
scroll to position [1100, 0]
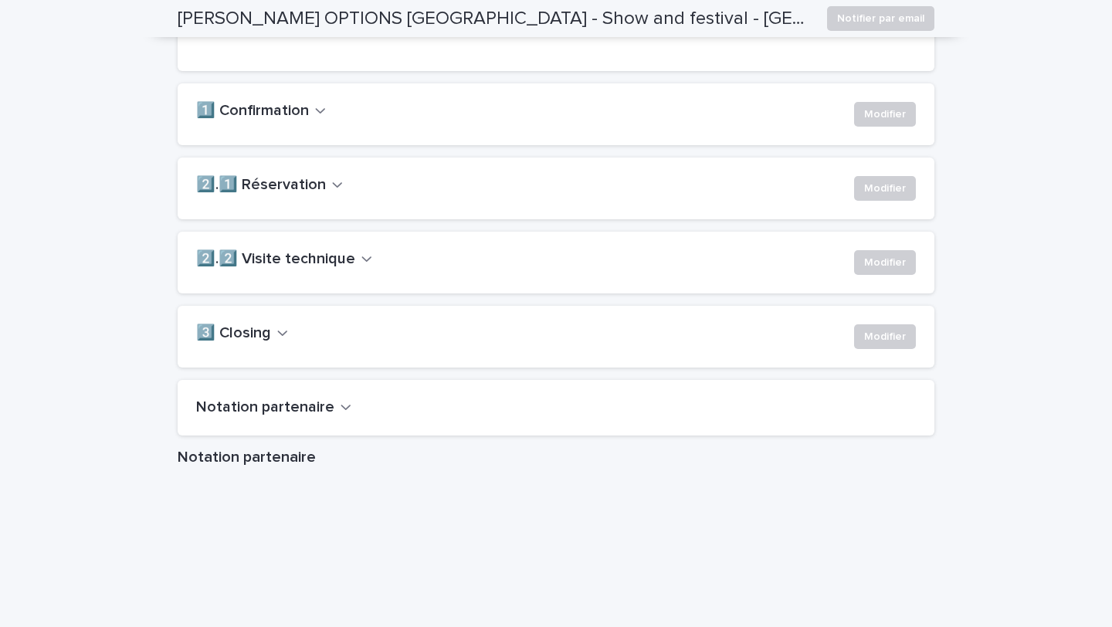
click at [885, 207] on div "Modifier" at bounding box center [882, 191] width 68 height 31
click at [886, 196] on span "Modifier" at bounding box center [885, 188] width 42 height 15
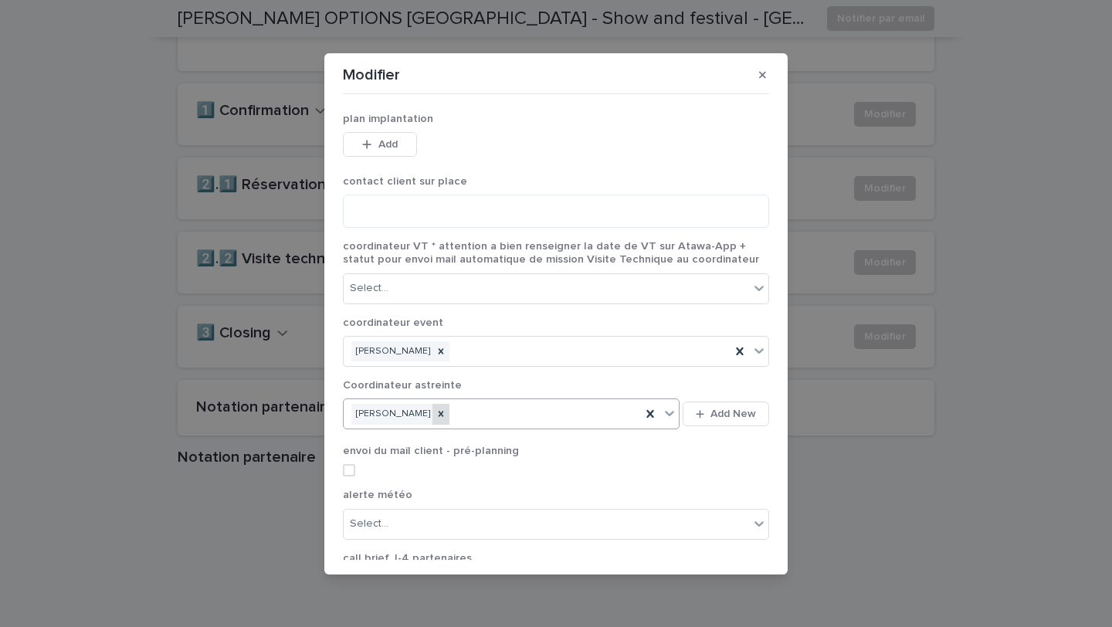
click at [442, 415] on icon at bounding box center [441, 413] width 11 height 11
click at [392, 280] on div "Select..." at bounding box center [546, 288] width 405 height 25
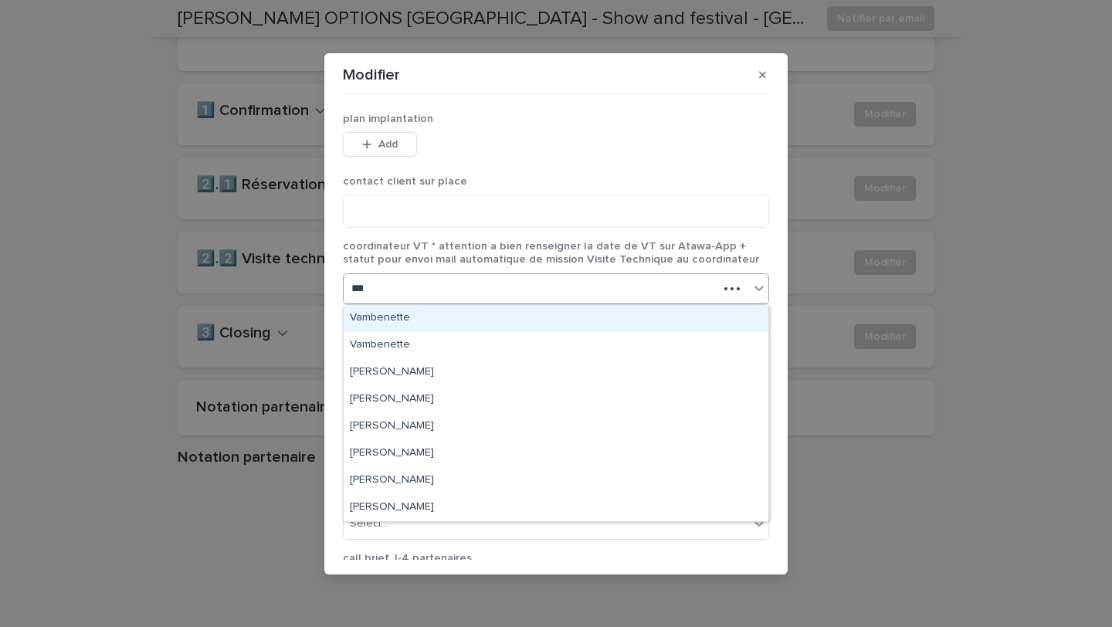
type input "****"
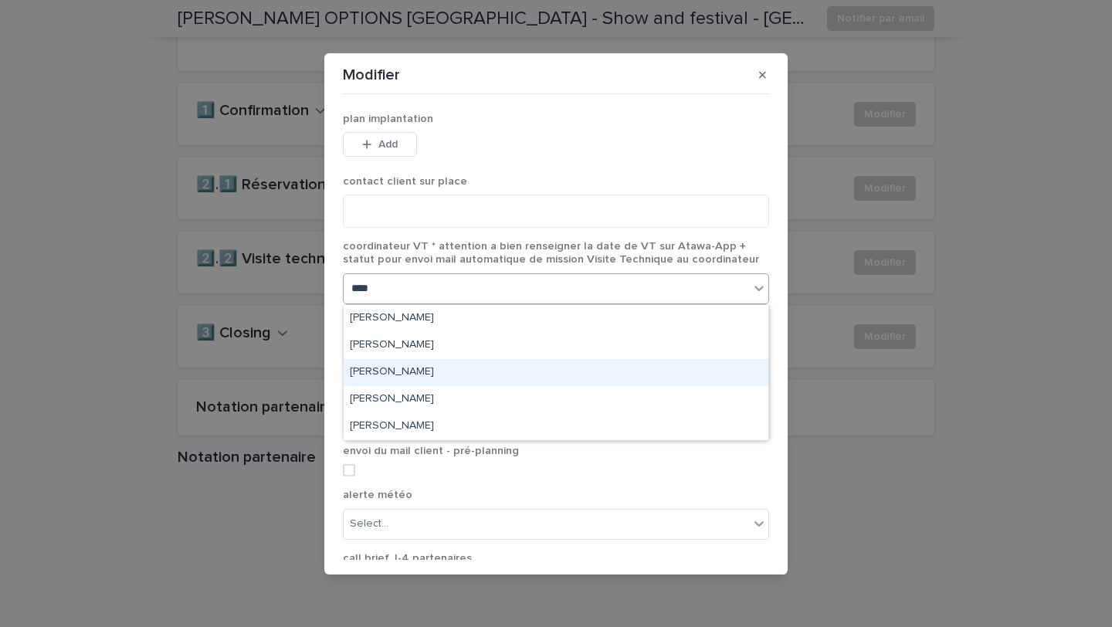
click at [438, 376] on div "[PERSON_NAME]" at bounding box center [556, 372] width 425 height 27
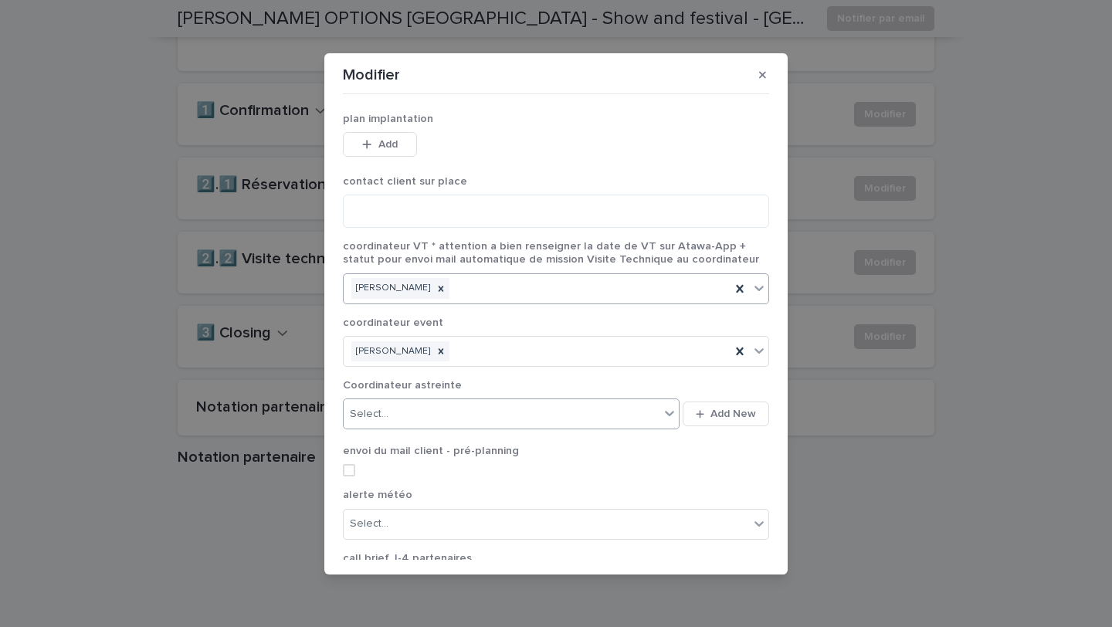
scroll to position [175, 0]
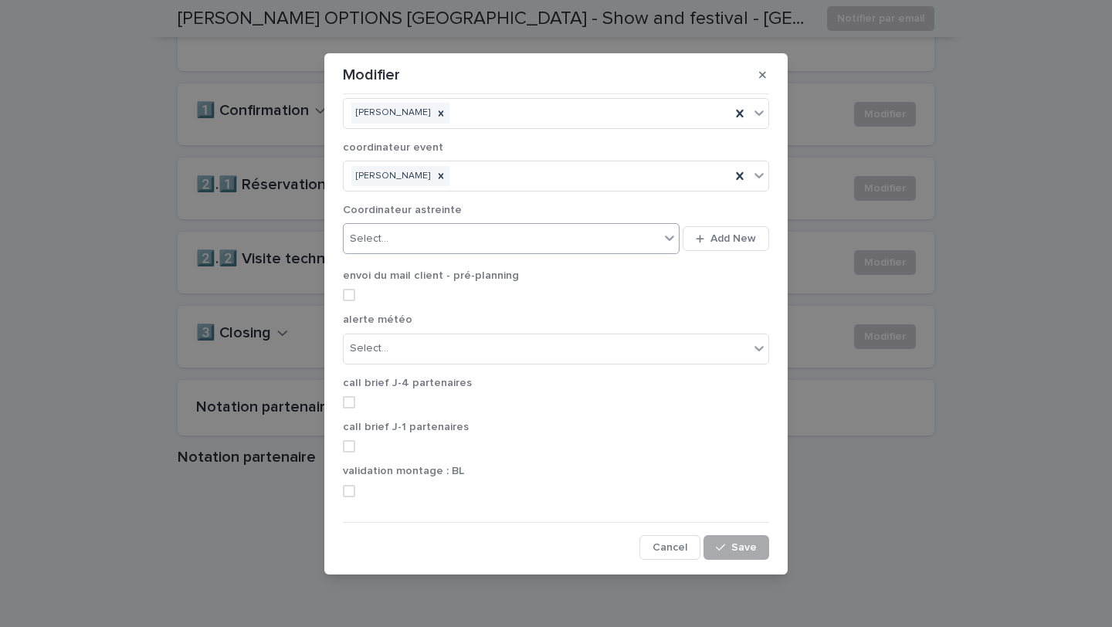
click at [747, 552] on span "Save" at bounding box center [743, 547] width 25 height 11
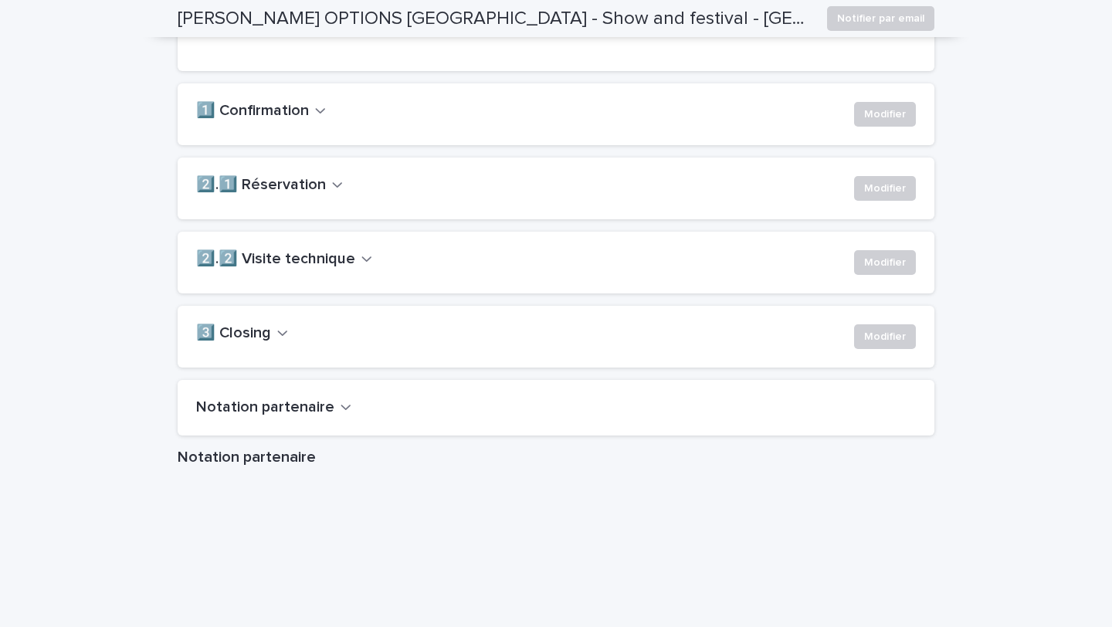
scroll to position [0, 0]
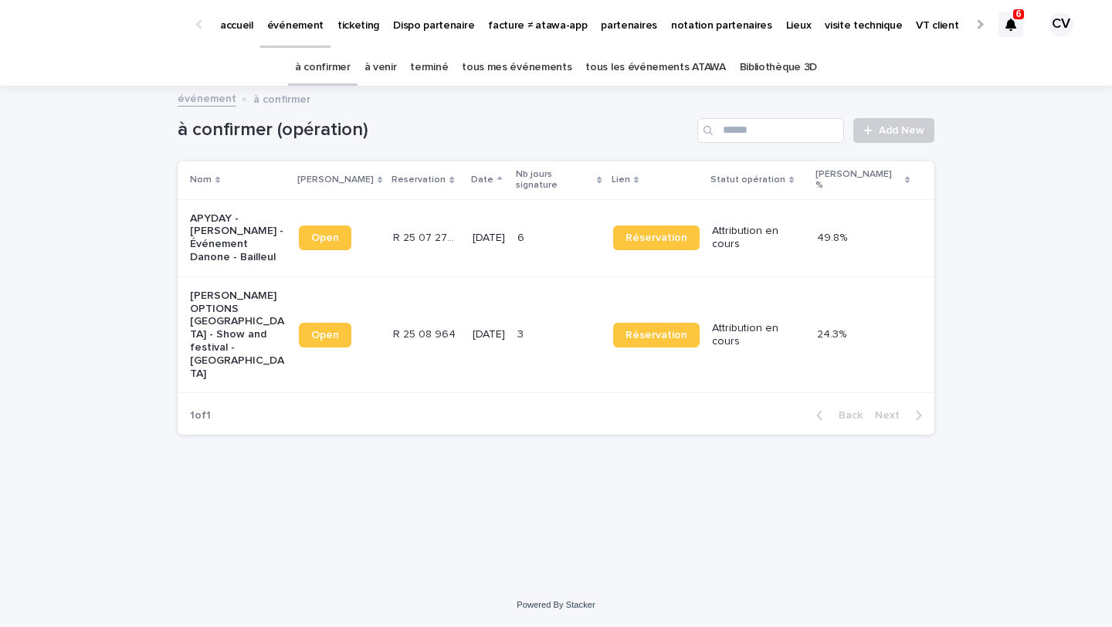
click at [392, 61] on link "à venir" at bounding box center [380, 67] width 32 height 36
